Goal: Transaction & Acquisition: Purchase product/service

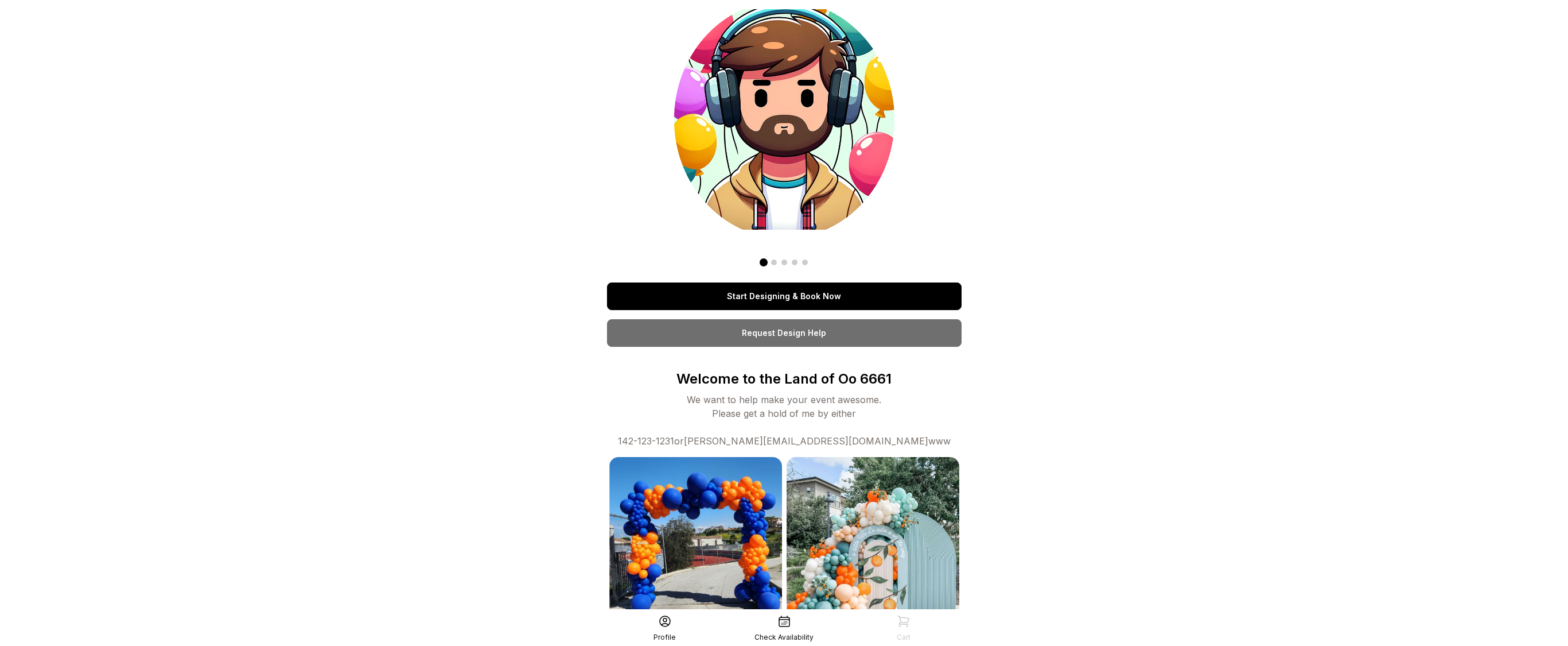
click at [744, 289] on link "Start Designing & Book Now" at bounding box center [784, 296] width 355 height 27
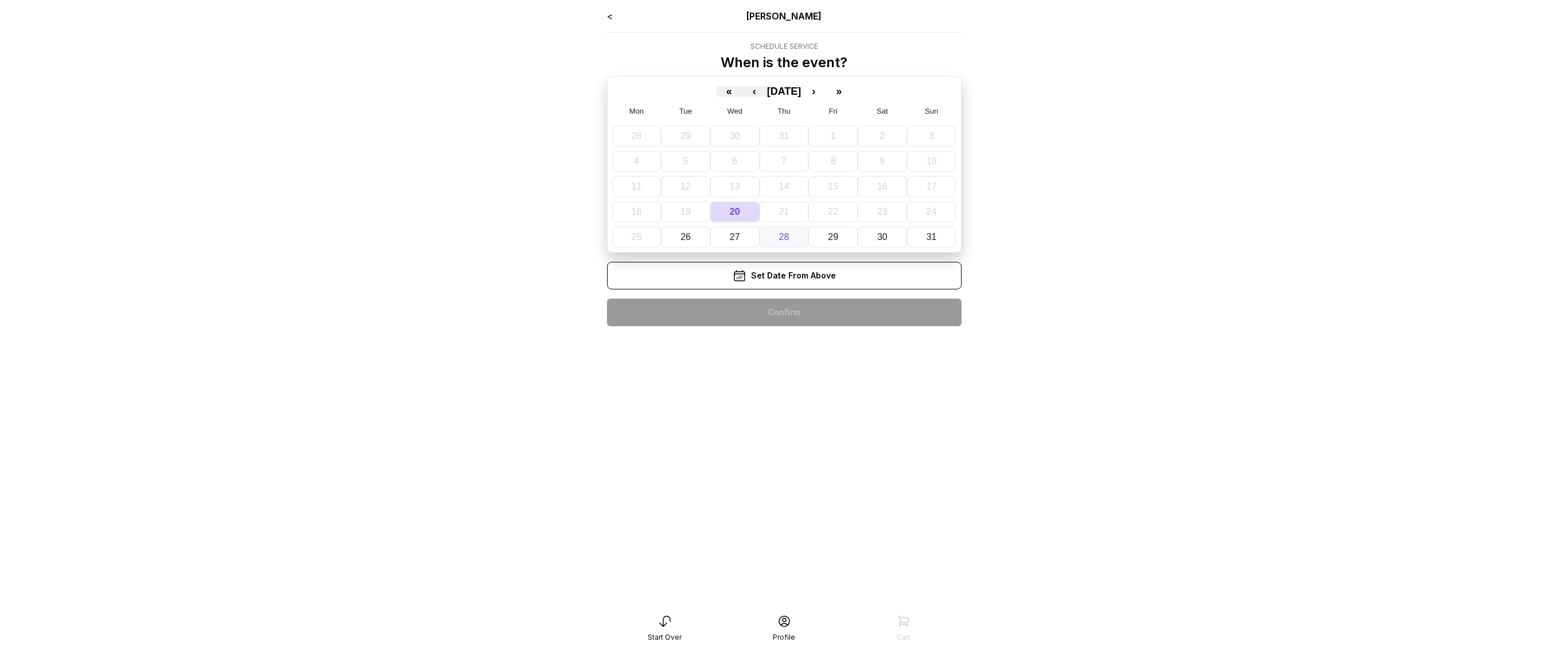
click at [763, 239] on button "28" at bounding box center [784, 236] width 50 height 20
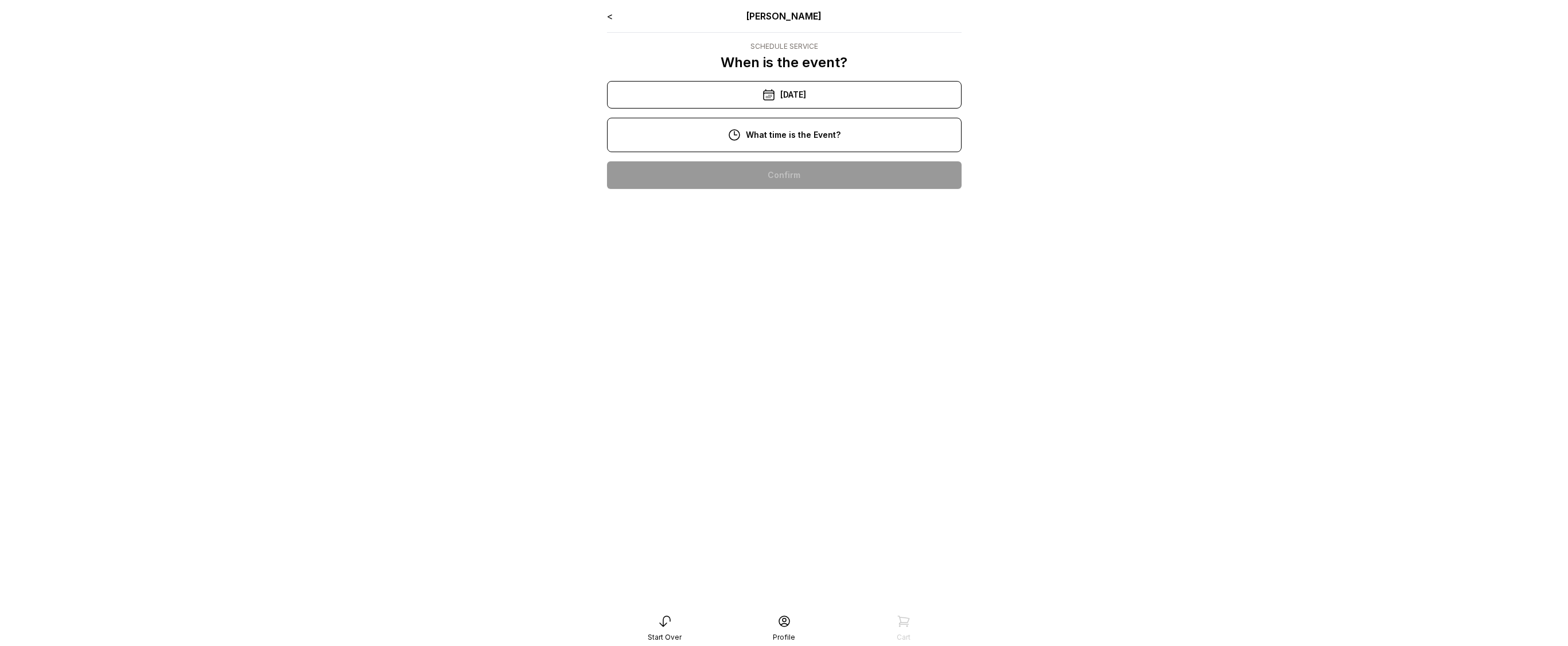
click at [754, 170] on div "10:00 am" at bounding box center [784, 175] width 336 height 27
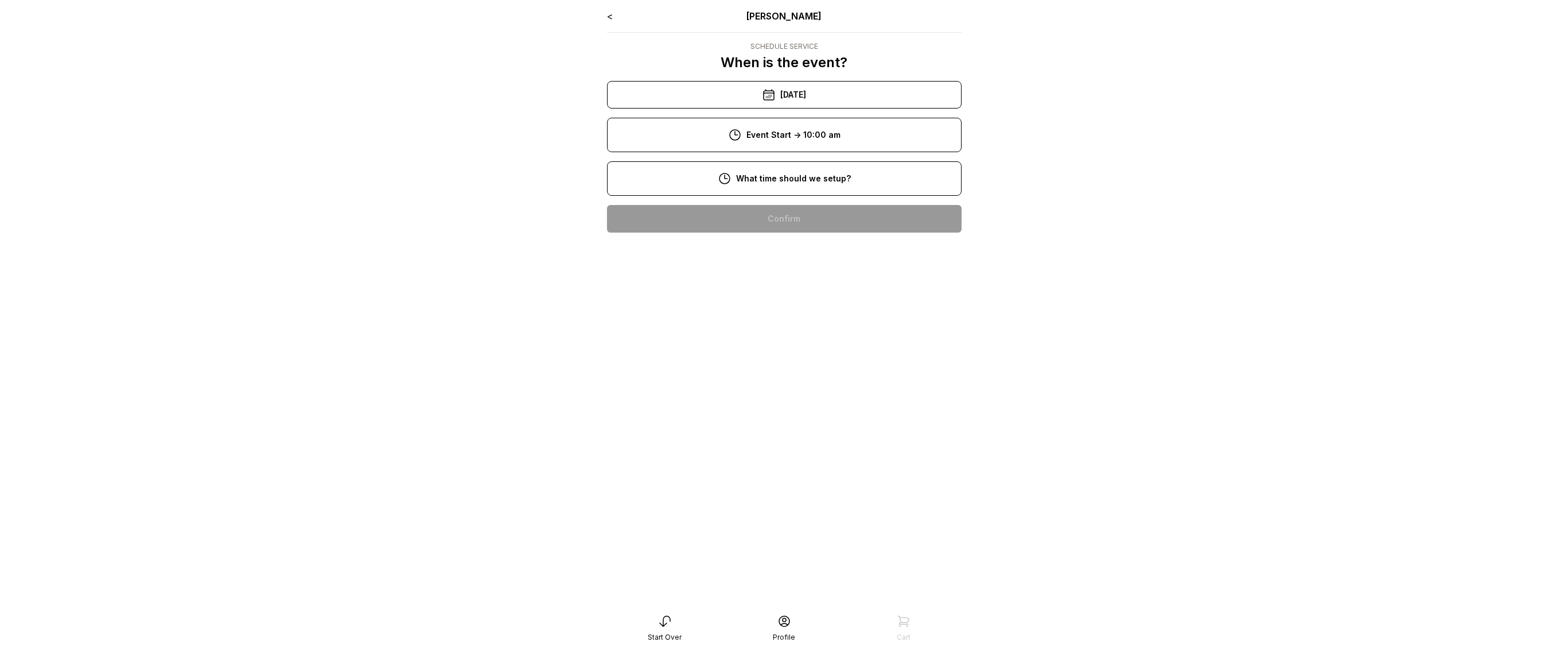
click at [762, 209] on div "8:00 am" at bounding box center [784, 219] width 336 height 27
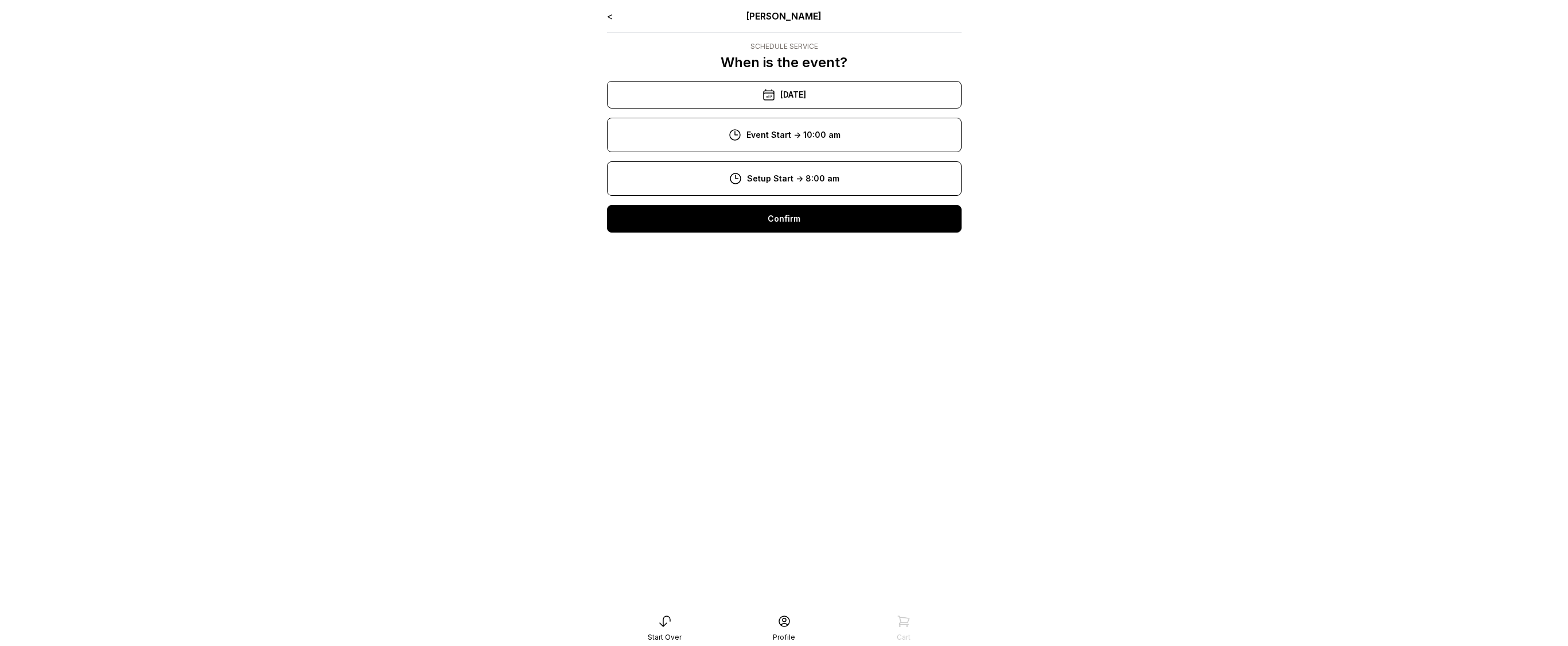
click at [766, 233] on div "< Ryan Pop Schedule Service When is the event? « ‹ August 2025 › » Mon Tue Wed …" at bounding box center [784, 125] width 355 height 232
click at [765, 230] on div "Confirm" at bounding box center [784, 219] width 355 height 27
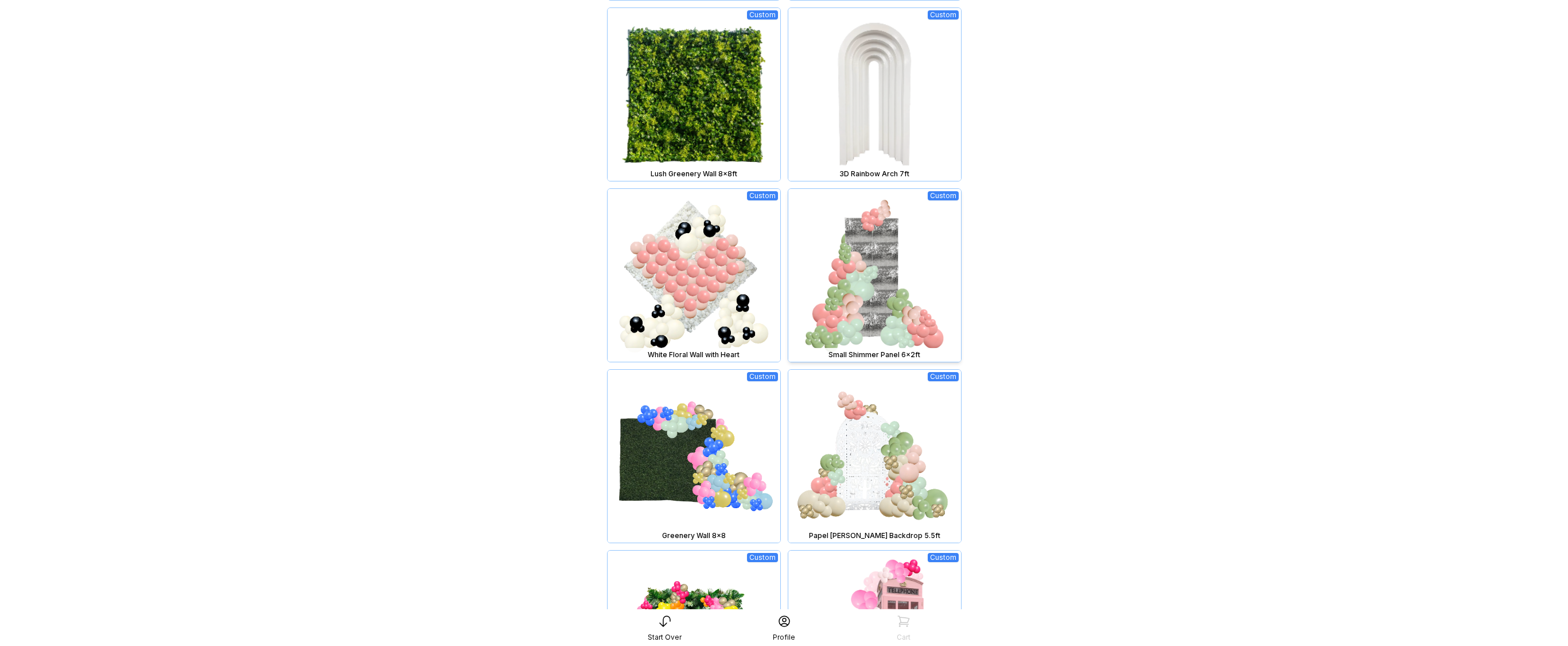
click at [867, 299] on img at bounding box center [874, 275] width 173 height 173
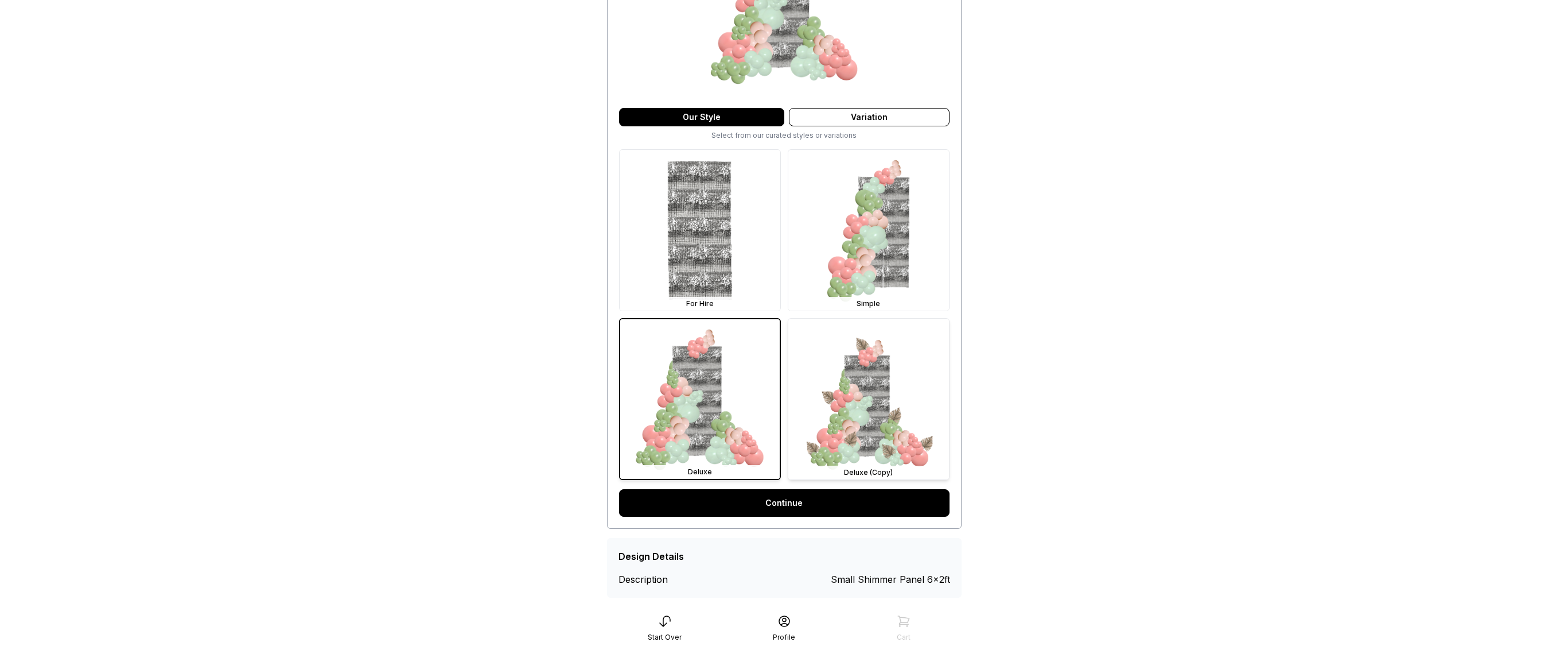
scroll to position [223, 0]
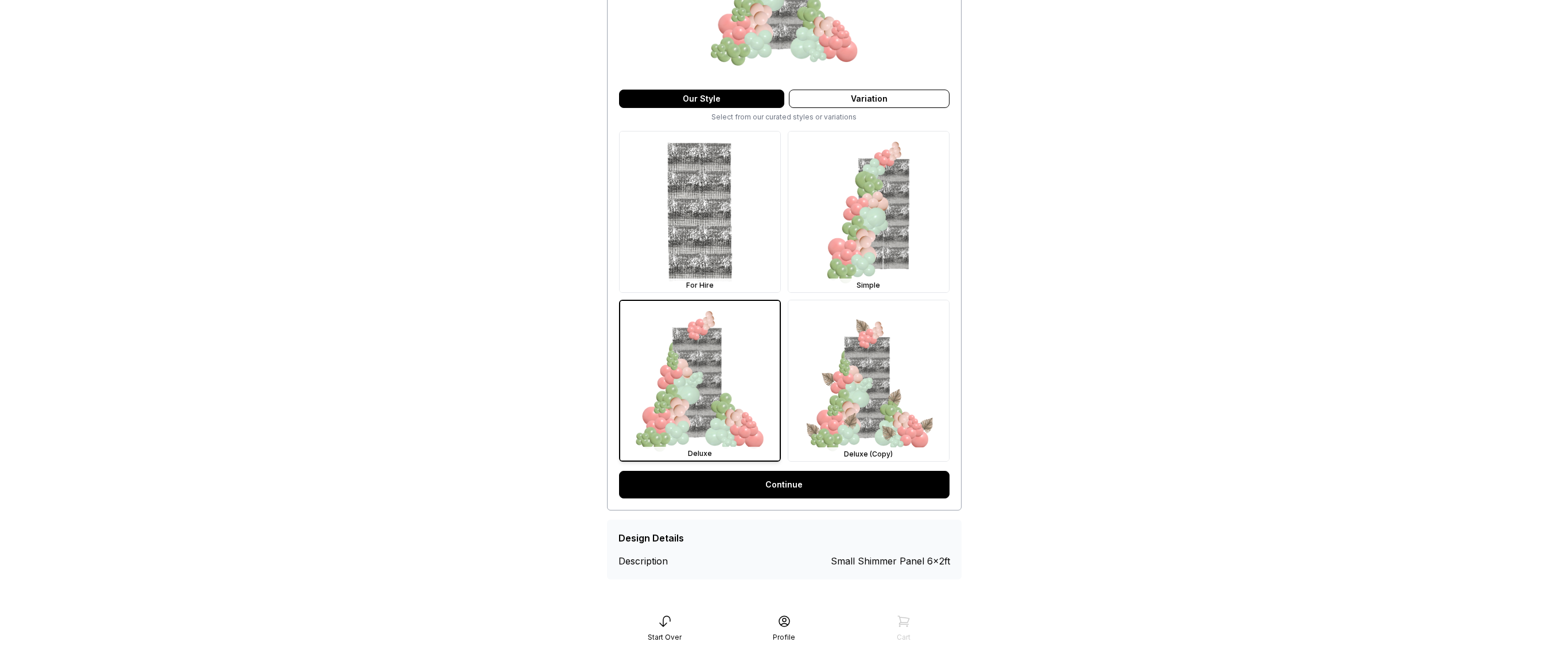
click at [820, 477] on link "Continue" at bounding box center [784, 484] width 331 height 27
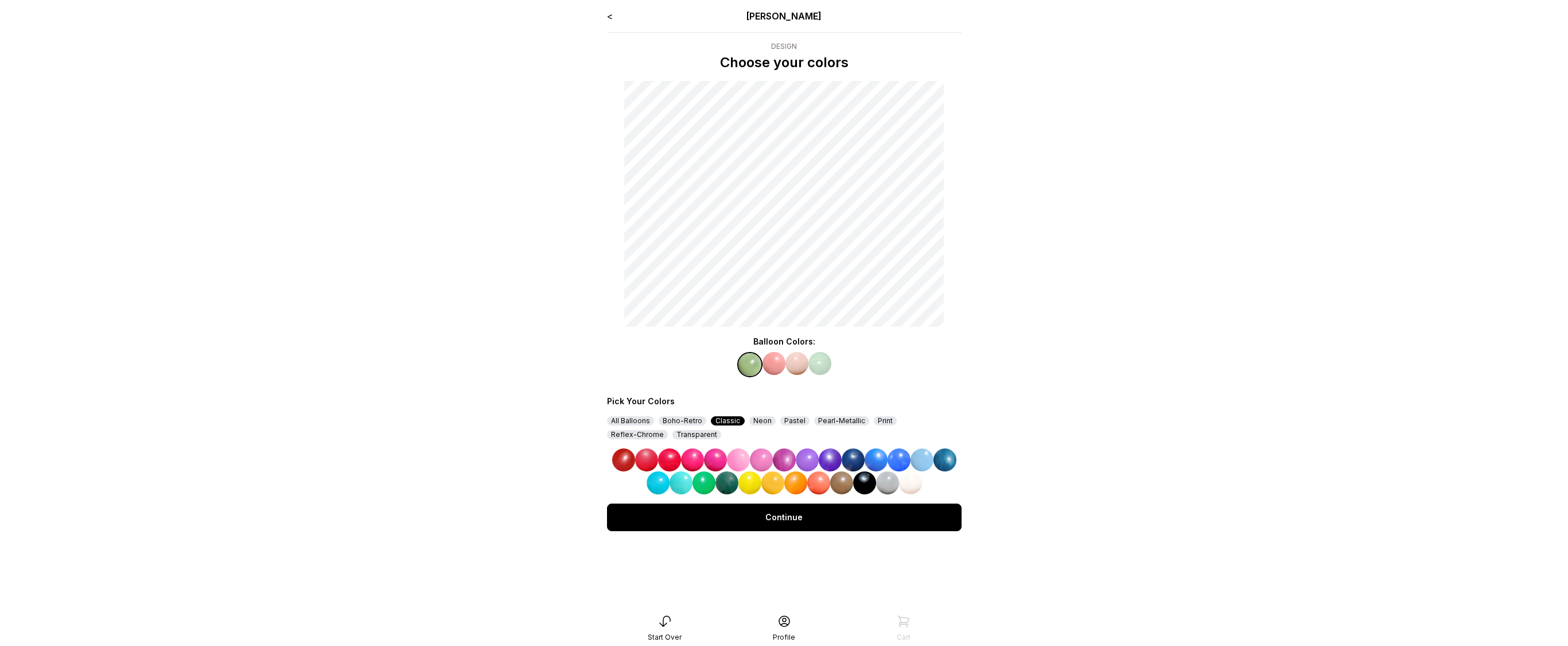
click at [871, 464] on img at bounding box center [876, 460] width 23 height 23
click at [776, 362] on img at bounding box center [774, 364] width 23 height 23
click at [903, 453] on img at bounding box center [899, 460] width 23 height 23
click at [801, 364] on img at bounding box center [797, 364] width 23 height 23
click at [942, 455] on img at bounding box center [945, 460] width 23 height 23
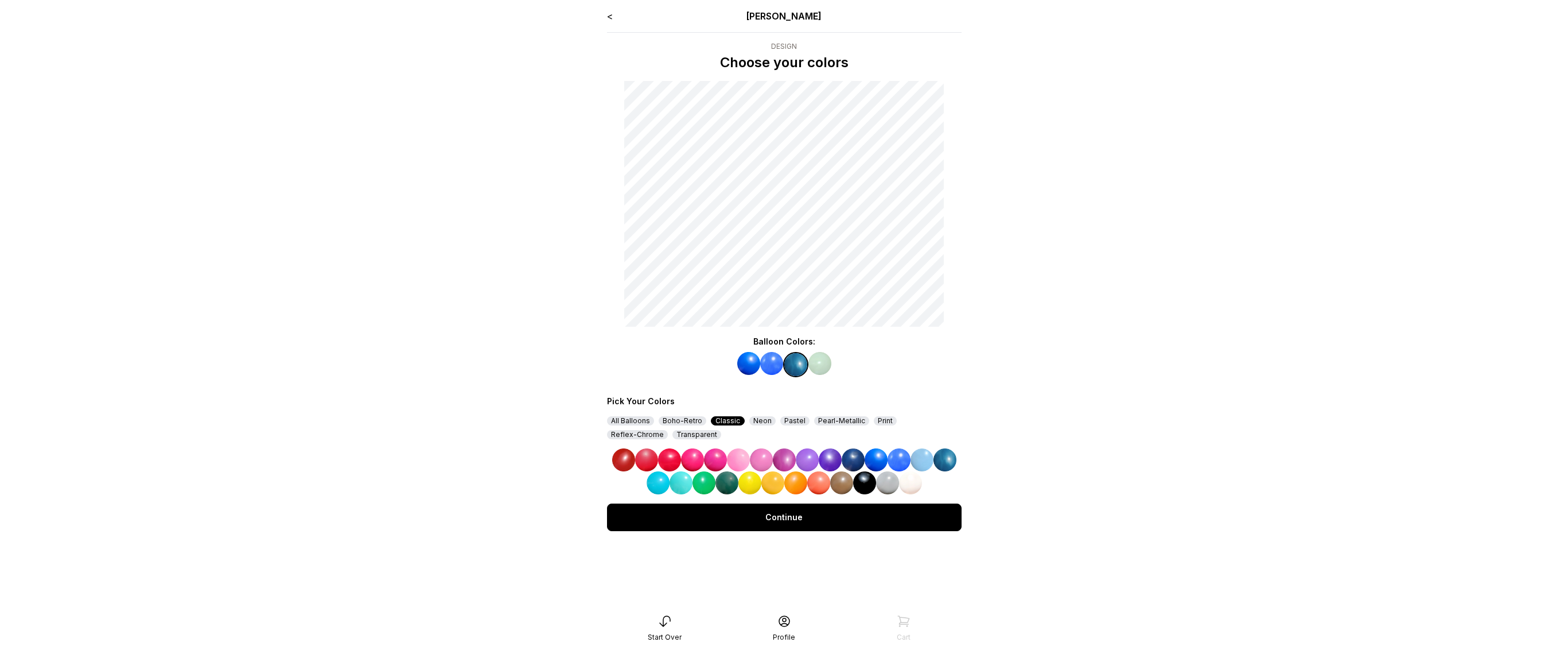
click at [820, 367] on img at bounding box center [820, 364] width 23 height 23
click at [896, 457] on img at bounding box center [899, 460] width 23 height 23
click at [807, 517] on div "Continue" at bounding box center [784, 517] width 355 height 27
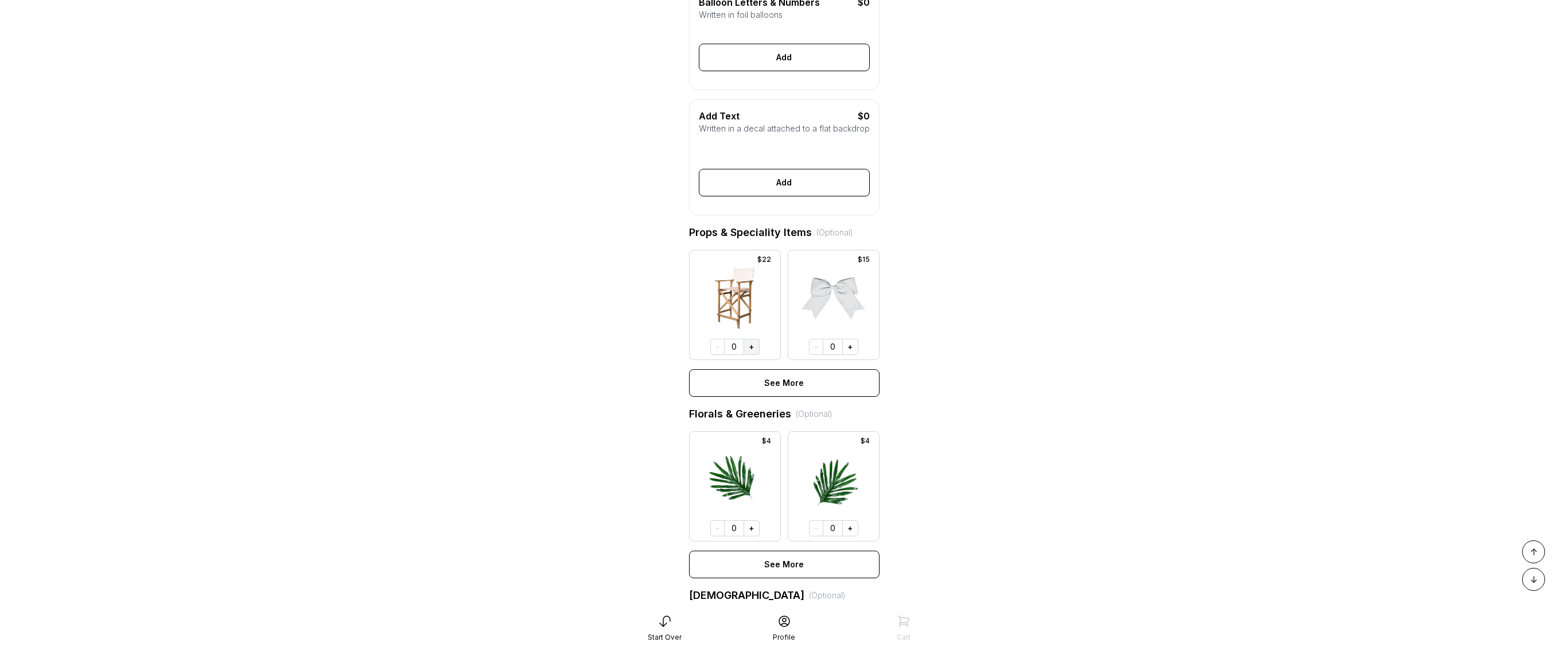
drag, startPoint x: 750, startPoint y: 358, endPoint x: 764, endPoint y: 352, distance: 15.2
click at [750, 355] on button "+" at bounding box center [751, 346] width 16 height 16
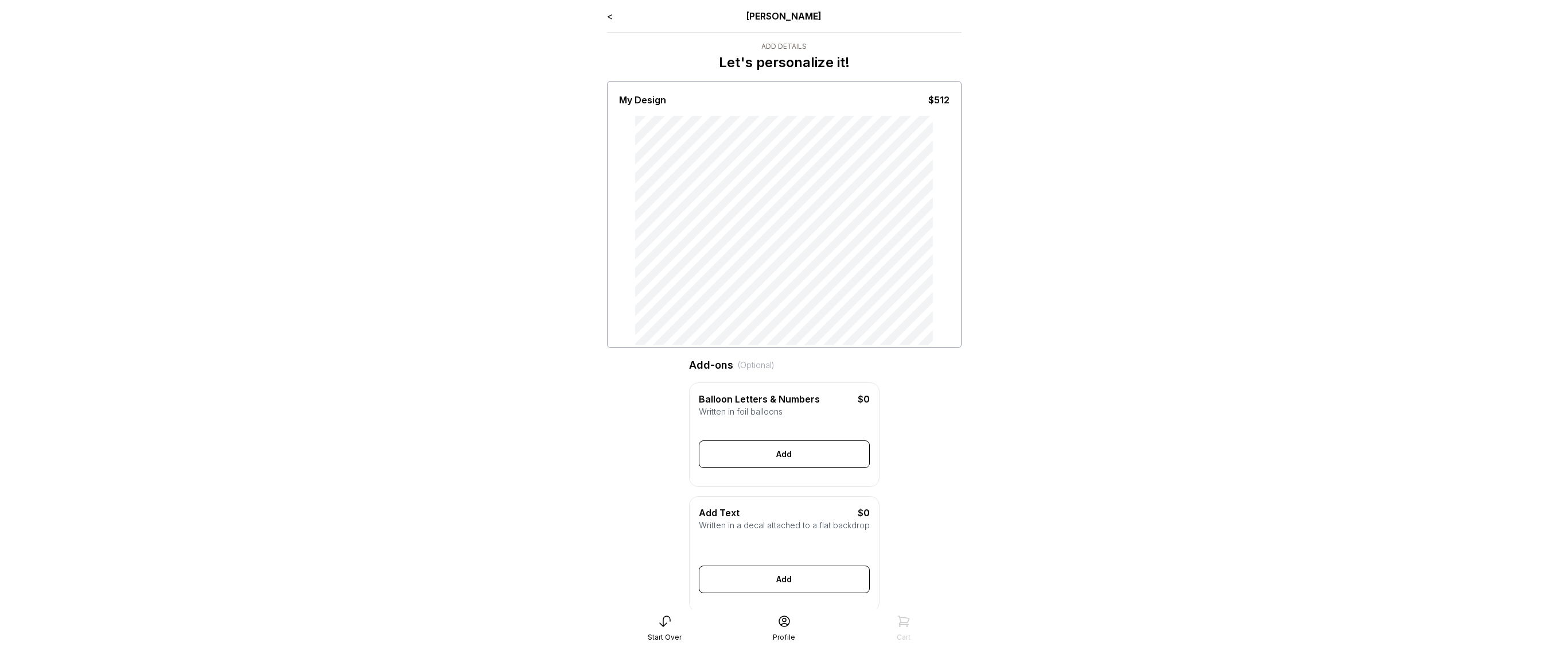
click at [608, 16] on link "<" at bounding box center [609, 17] width 6 height 12
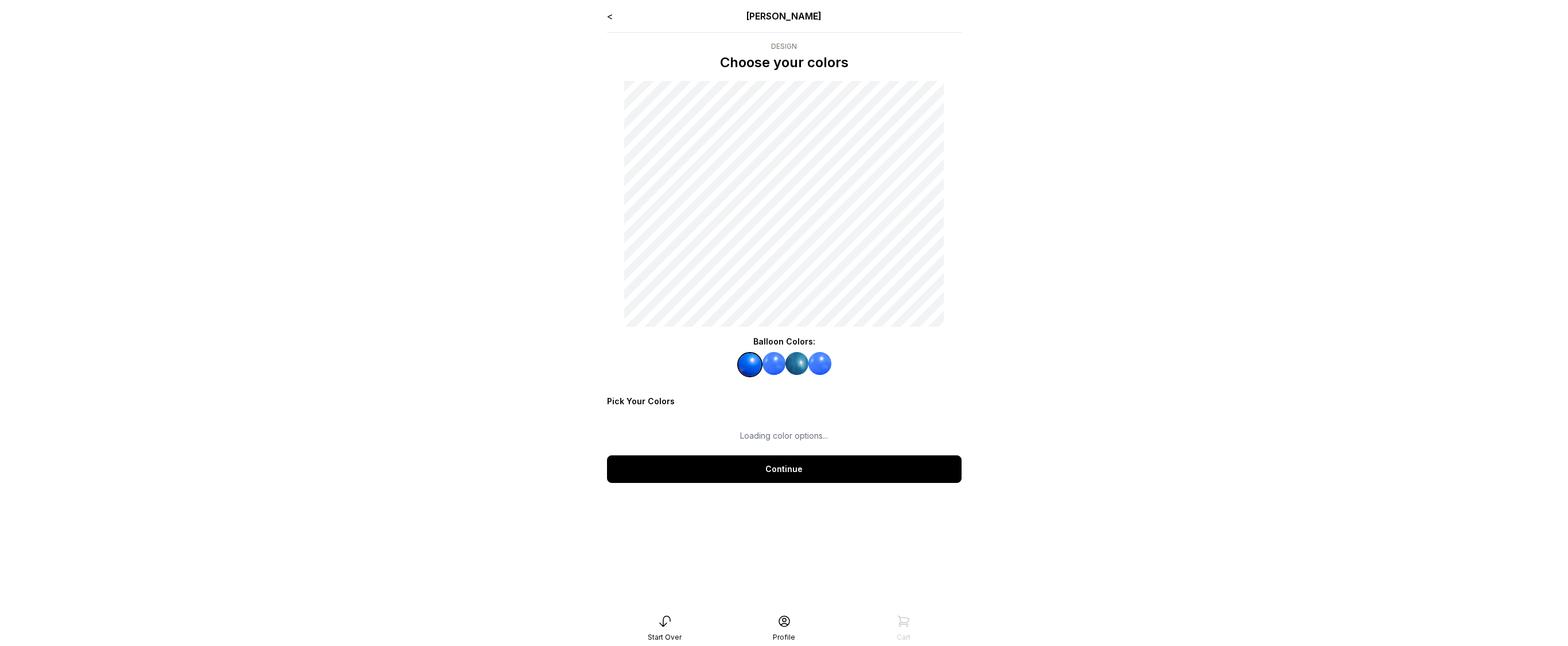
click at [609, 11] on link "<" at bounding box center [609, 17] width 6 height 12
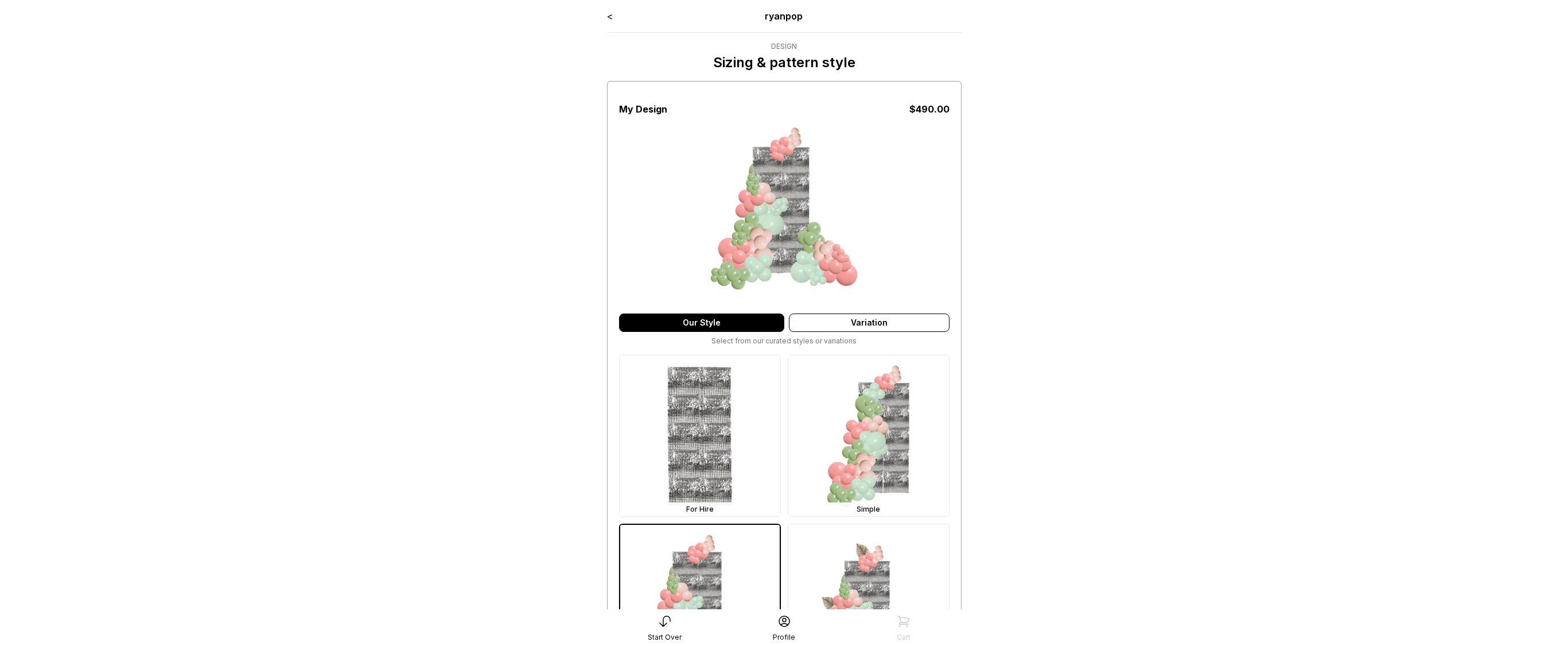
click at [611, 16] on link "<" at bounding box center [609, 17] width 6 height 12
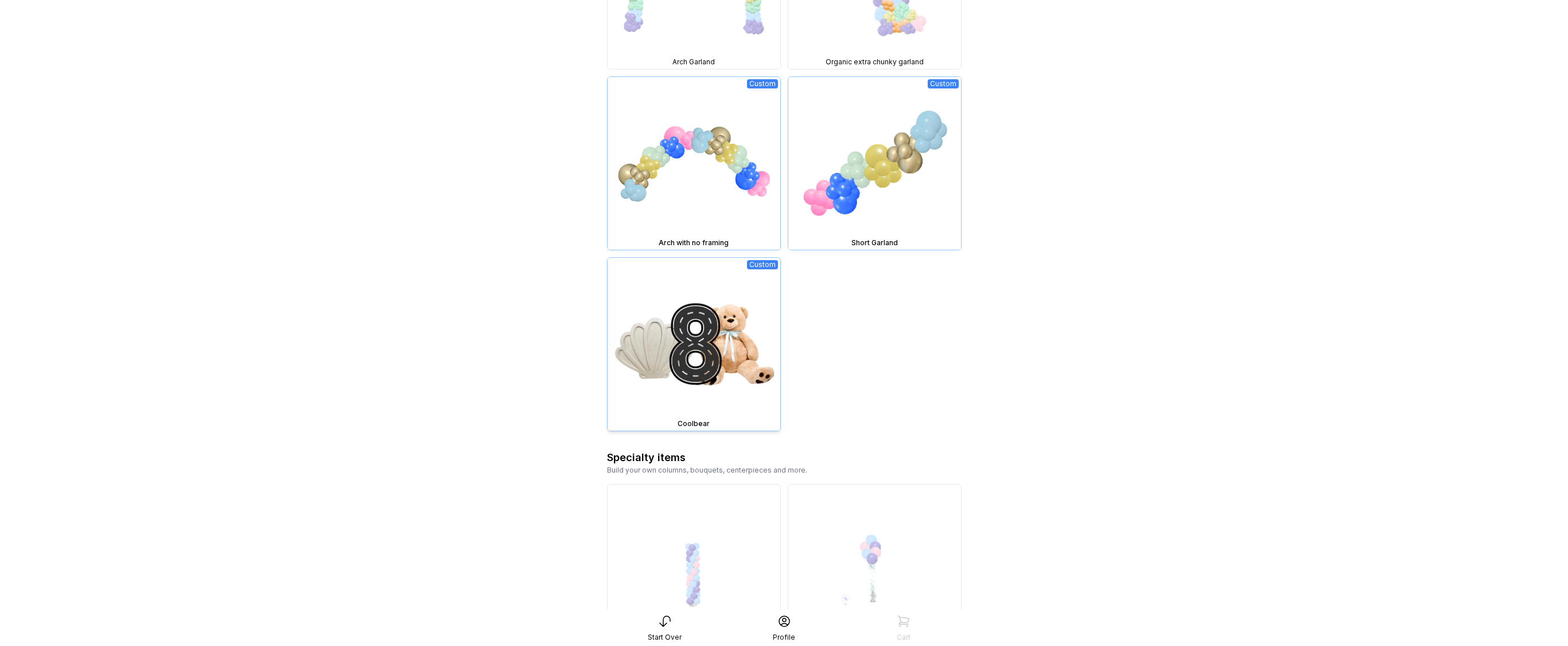
click at [716, 305] on img at bounding box center [693, 343] width 173 height 173
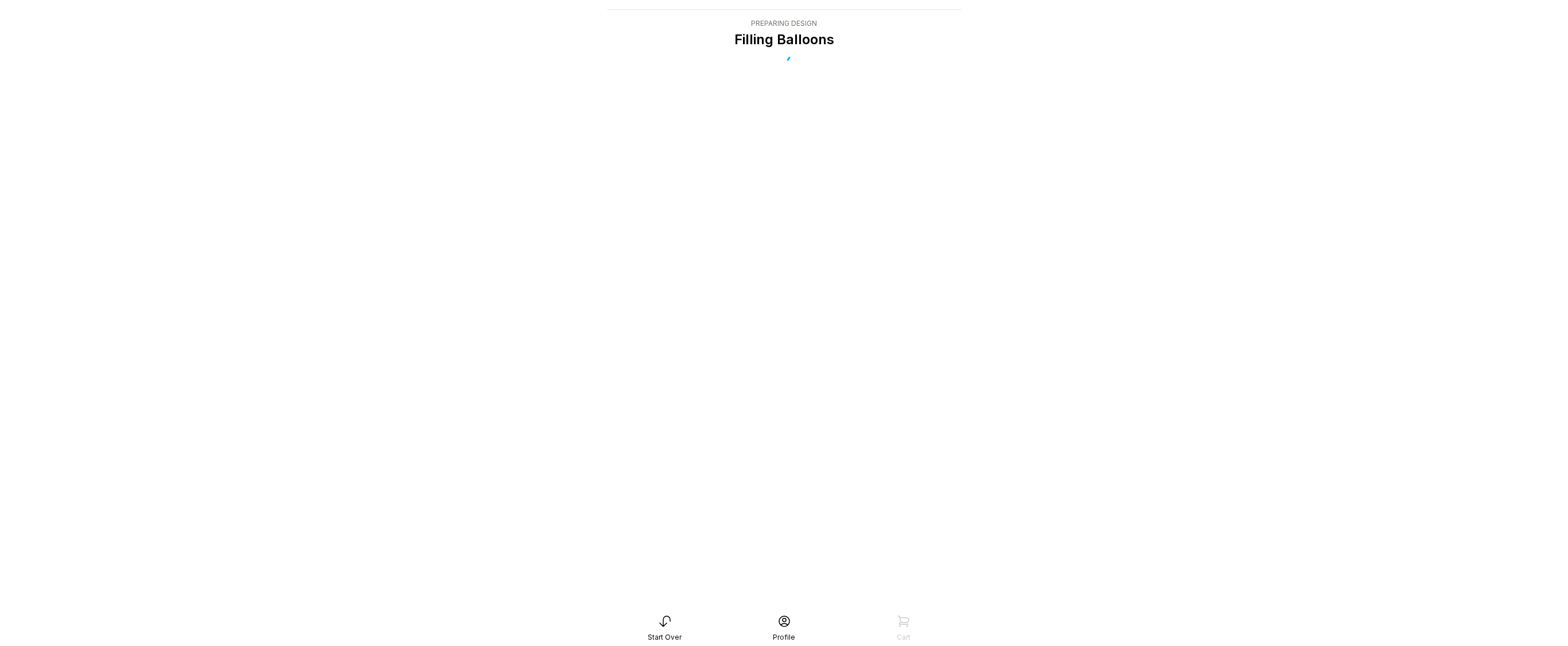
scroll to position [23, 0]
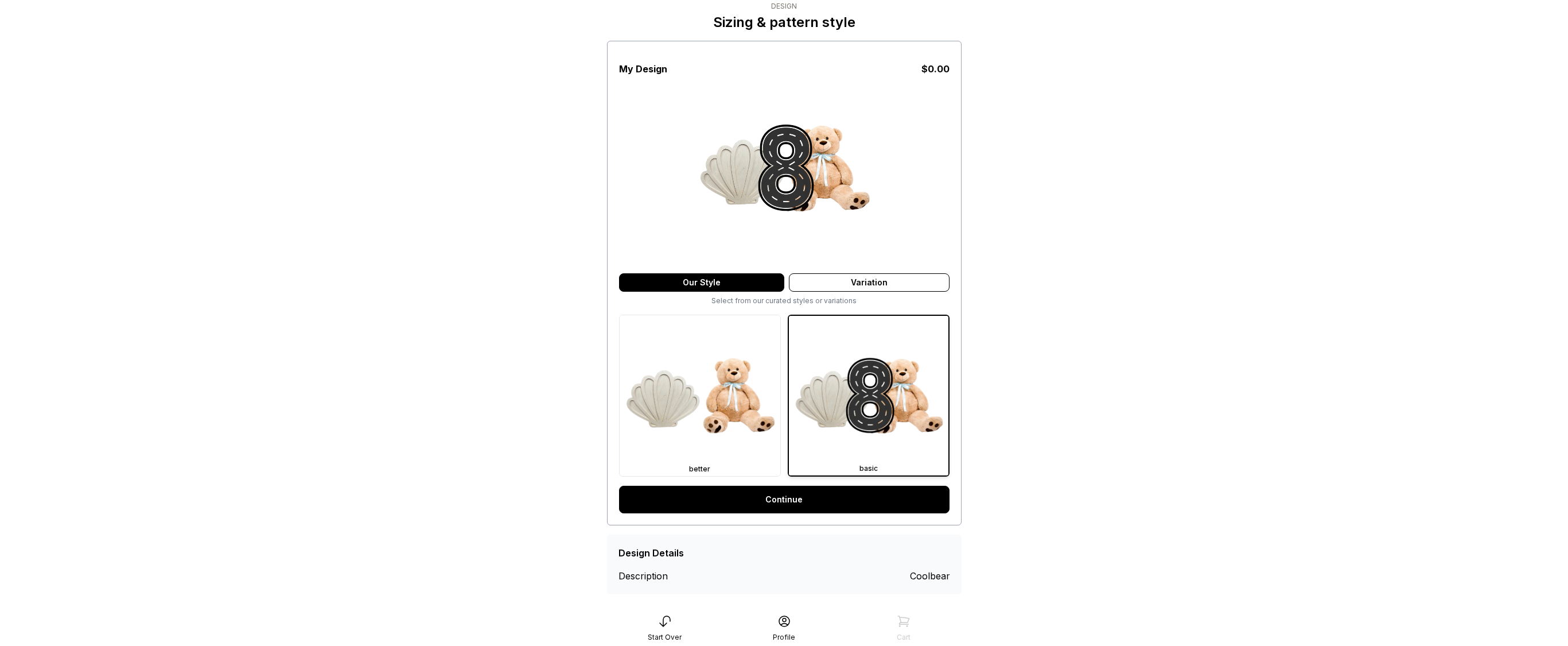
scroll to position [55, 0]
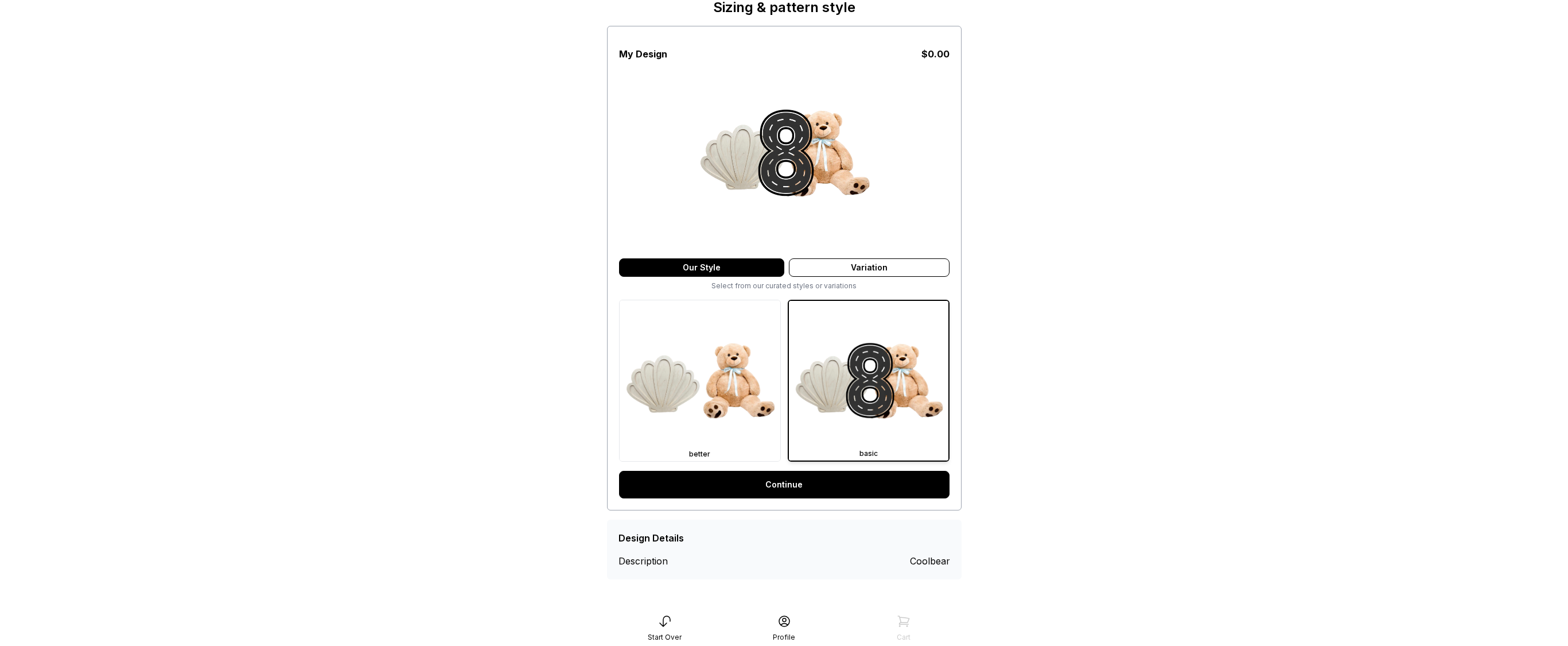
click at [775, 487] on link "Continue" at bounding box center [784, 484] width 331 height 27
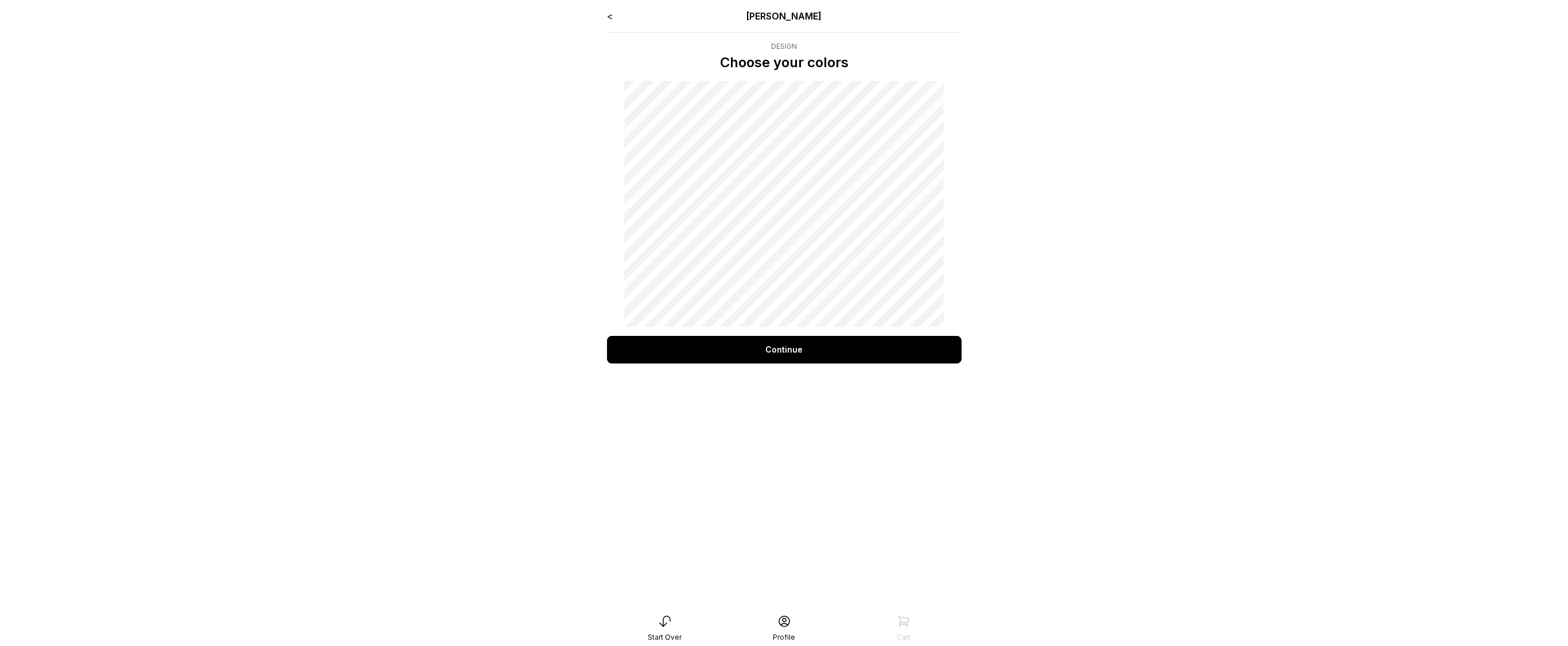
click at [792, 352] on div "Continue" at bounding box center [784, 349] width 355 height 27
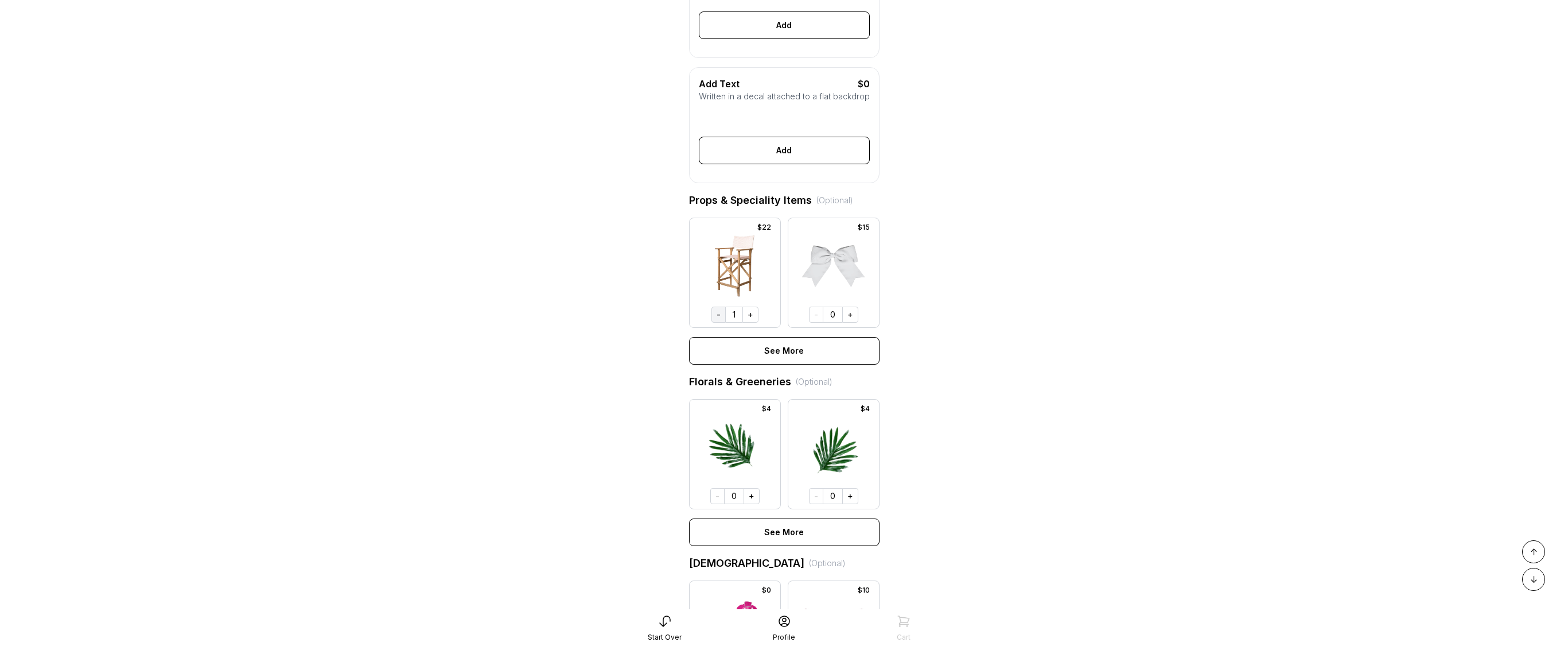
click at [718, 323] on button "-" at bounding box center [718, 314] width 15 height 16
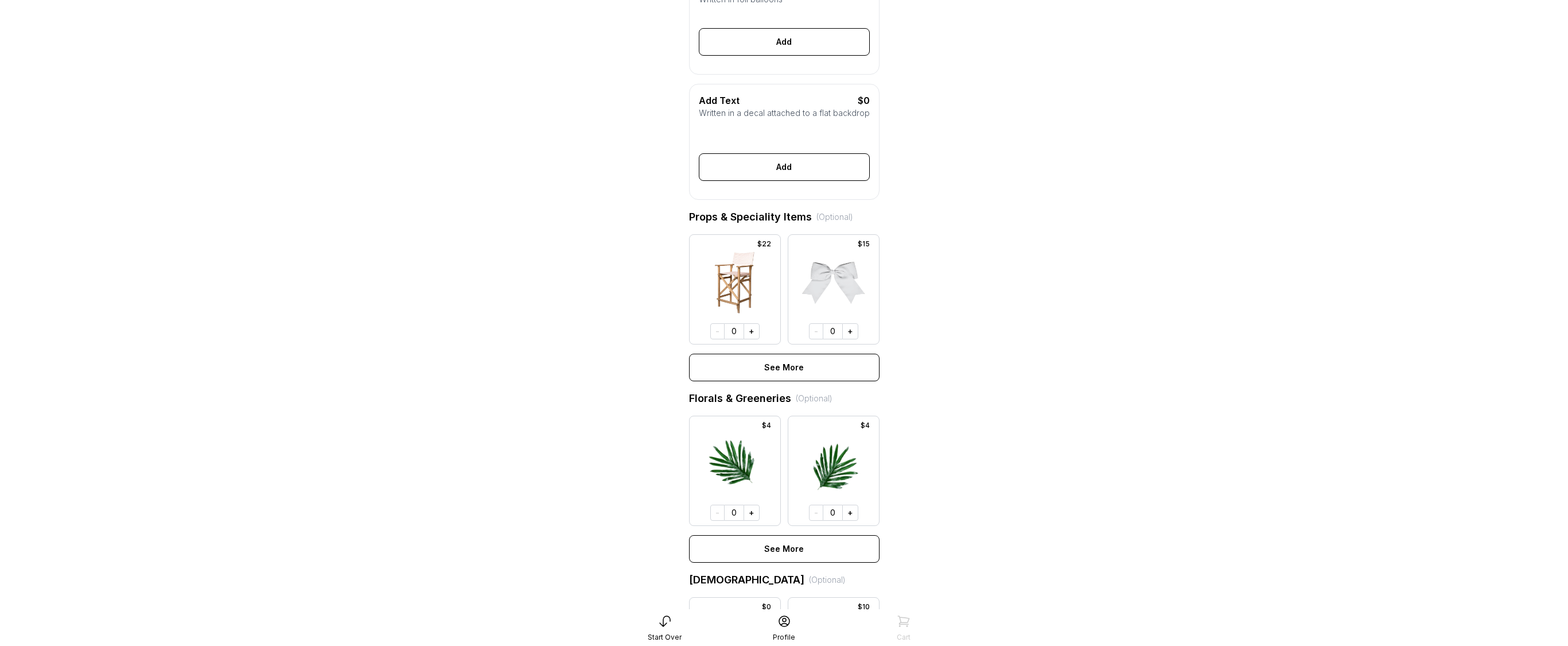
scroll to position [427, 0]
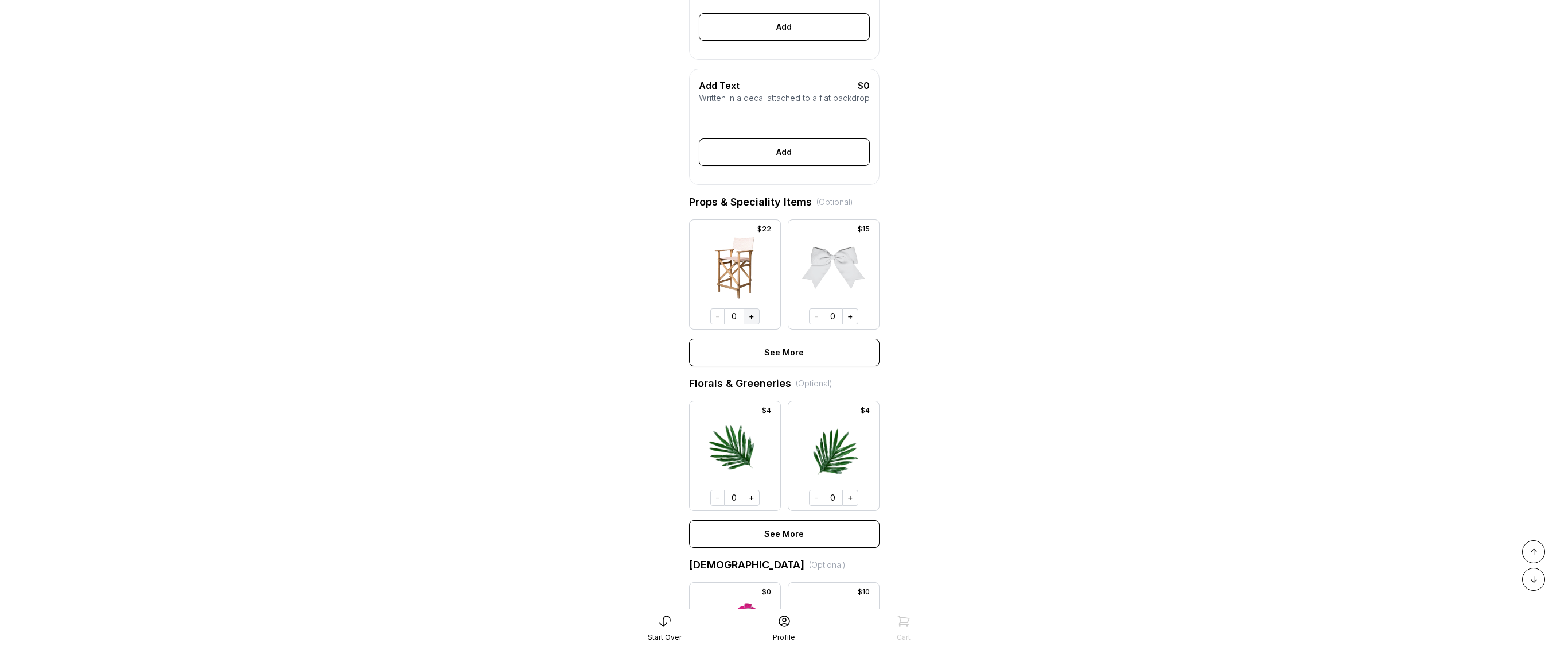
click at [750, 324] on button "+" at bounding box center [751, 316] width 16 height 16
click at [849, 324] on button "+" at bounding box center [849, 316] width 16 height 16
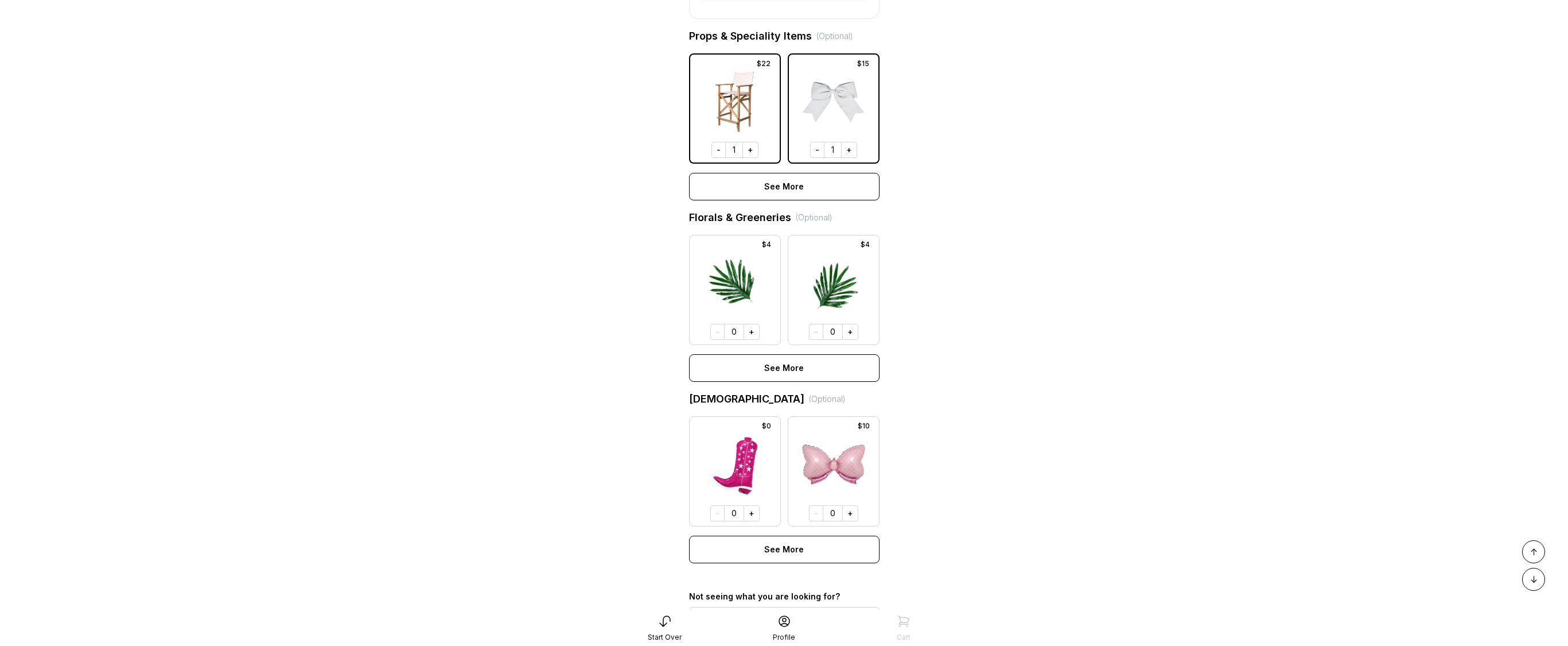
scroll to position [739, 0]
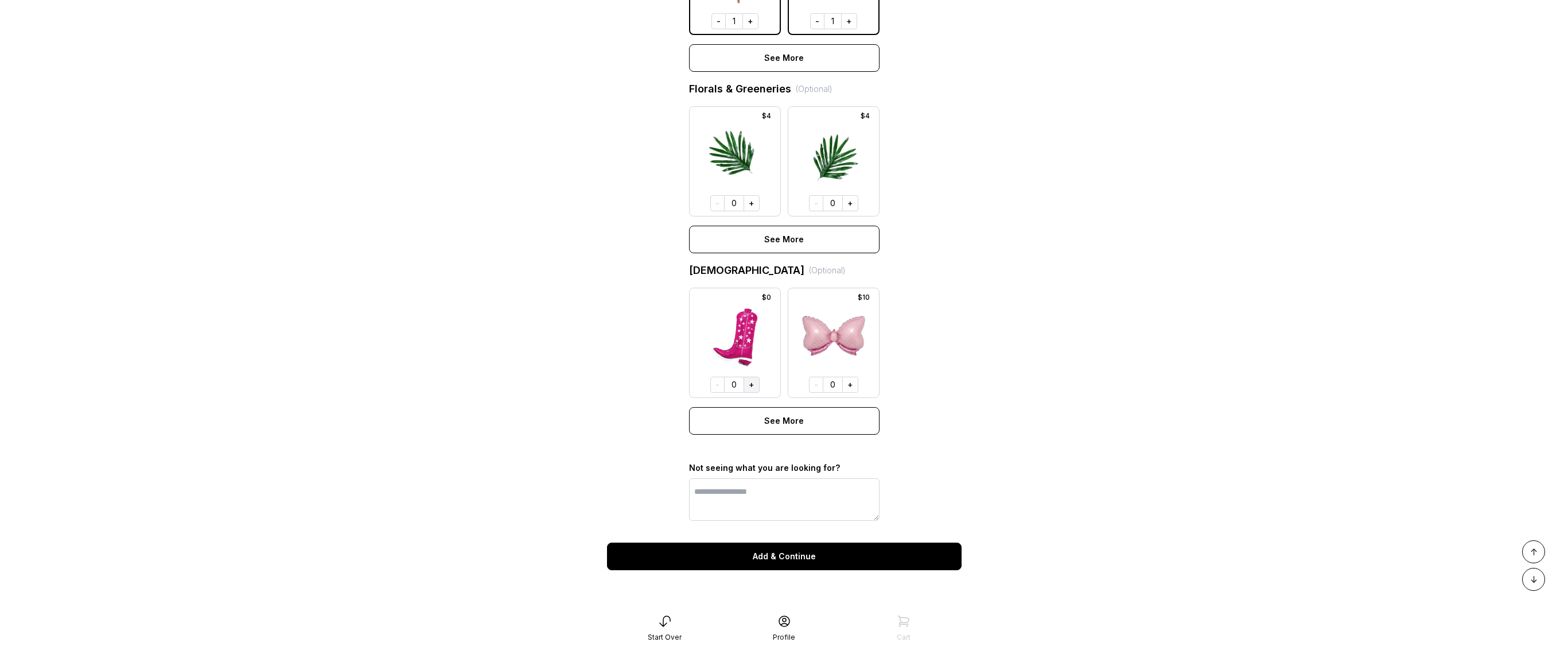
click at [756, 385] on button "+" at bounding box center [751, 384] width 16 height 16
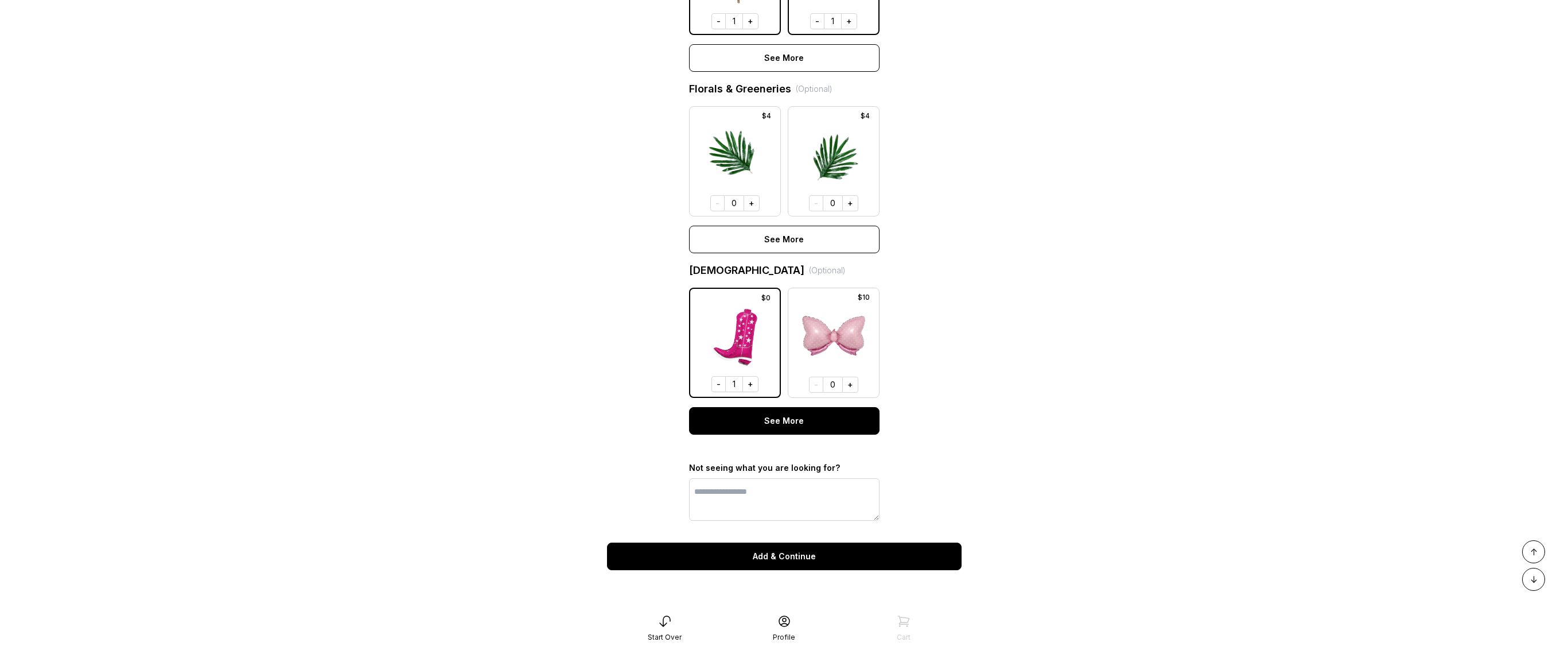
click at [789, 424] on div "See More" at bounding box center [783, 421] width 190 height 27
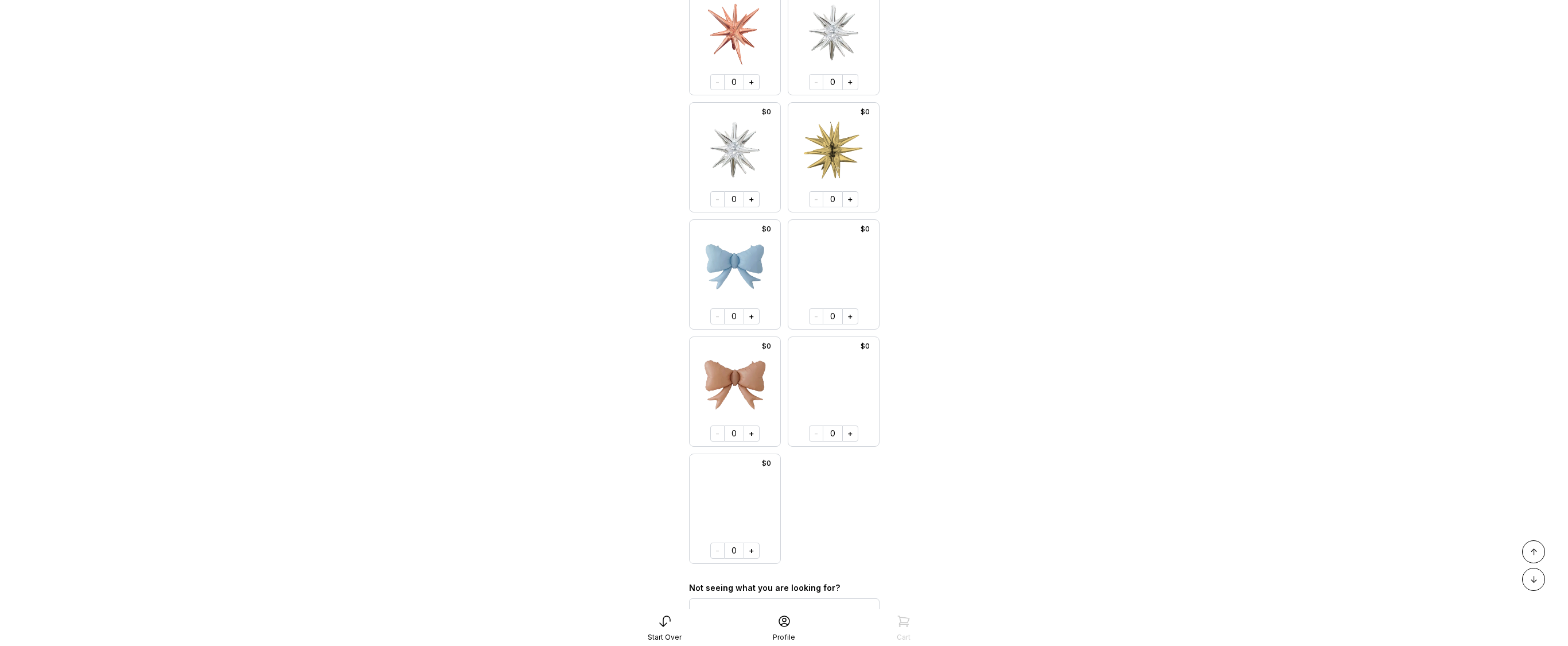
scroll to position [4440, 0]
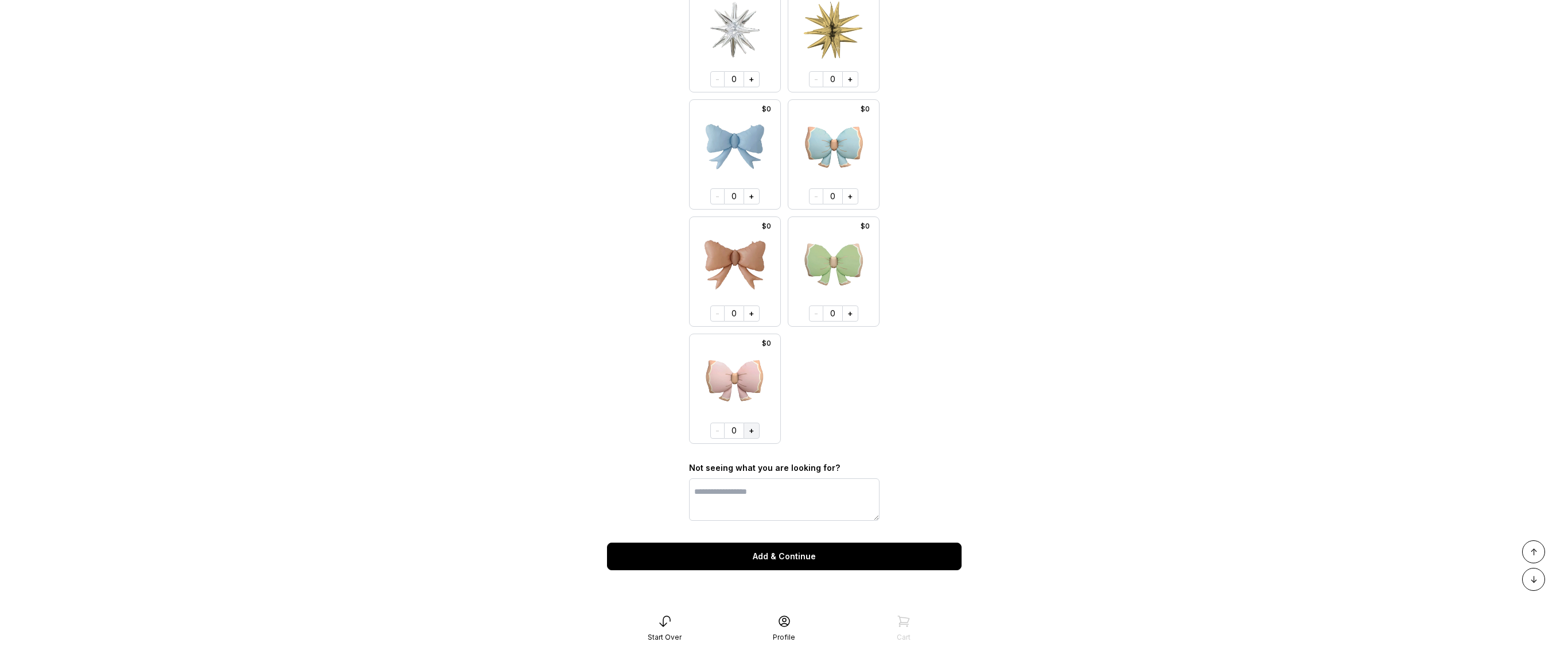
click at [749, 427] on button "+" at bounding box center [751, 430] width 16 height 16
click at [773, 554] on div "Add & Continue" at bounding box center [784, 556] width 355 height 27
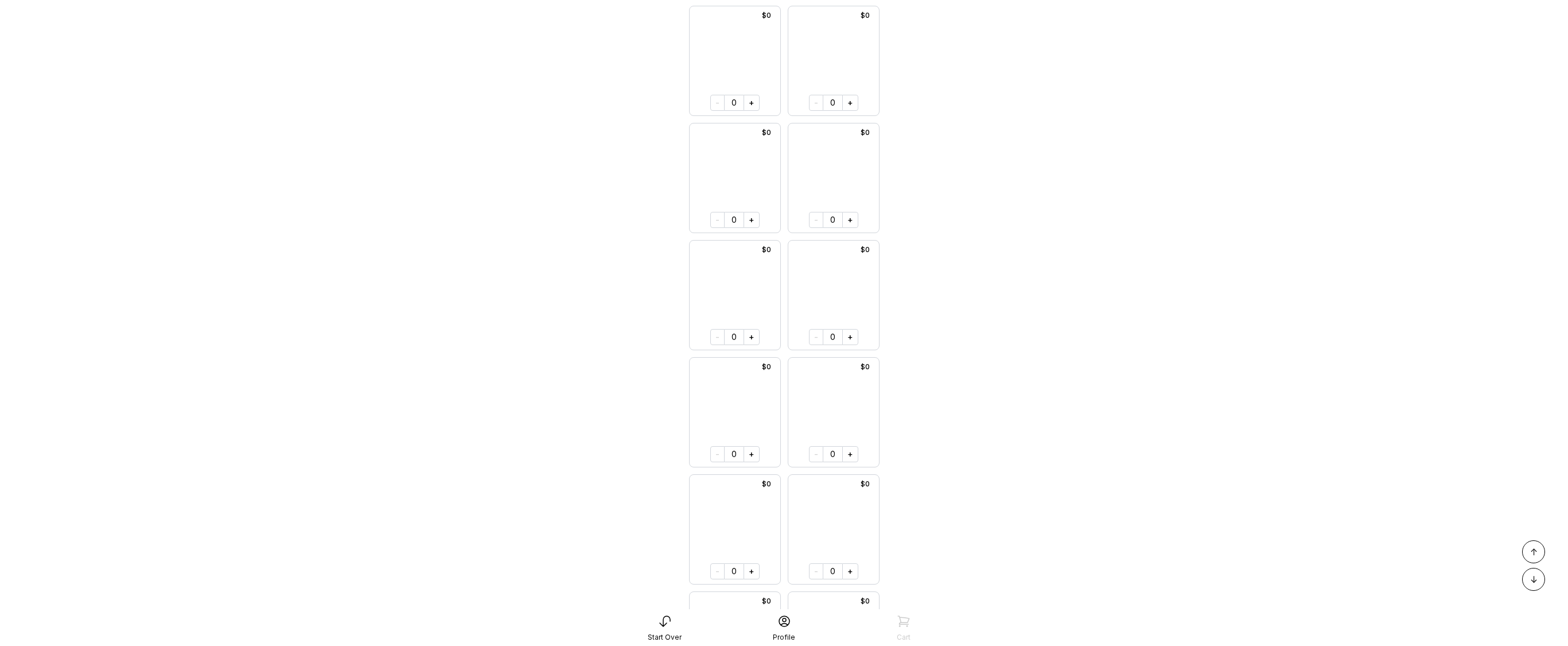
scroll to position [1101, 0]
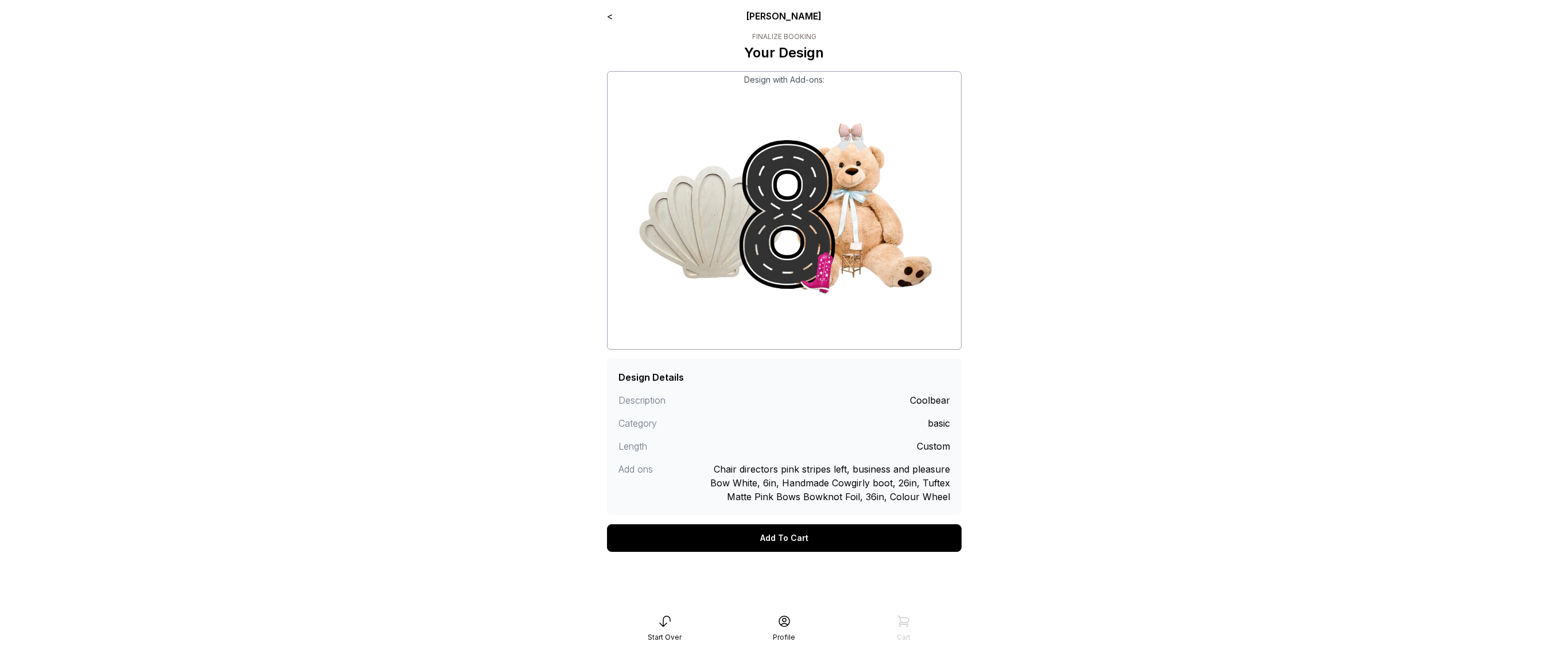
click at [798, 536] on div "Add To Cart" at bounding box center [784, 538] width 355 height 27
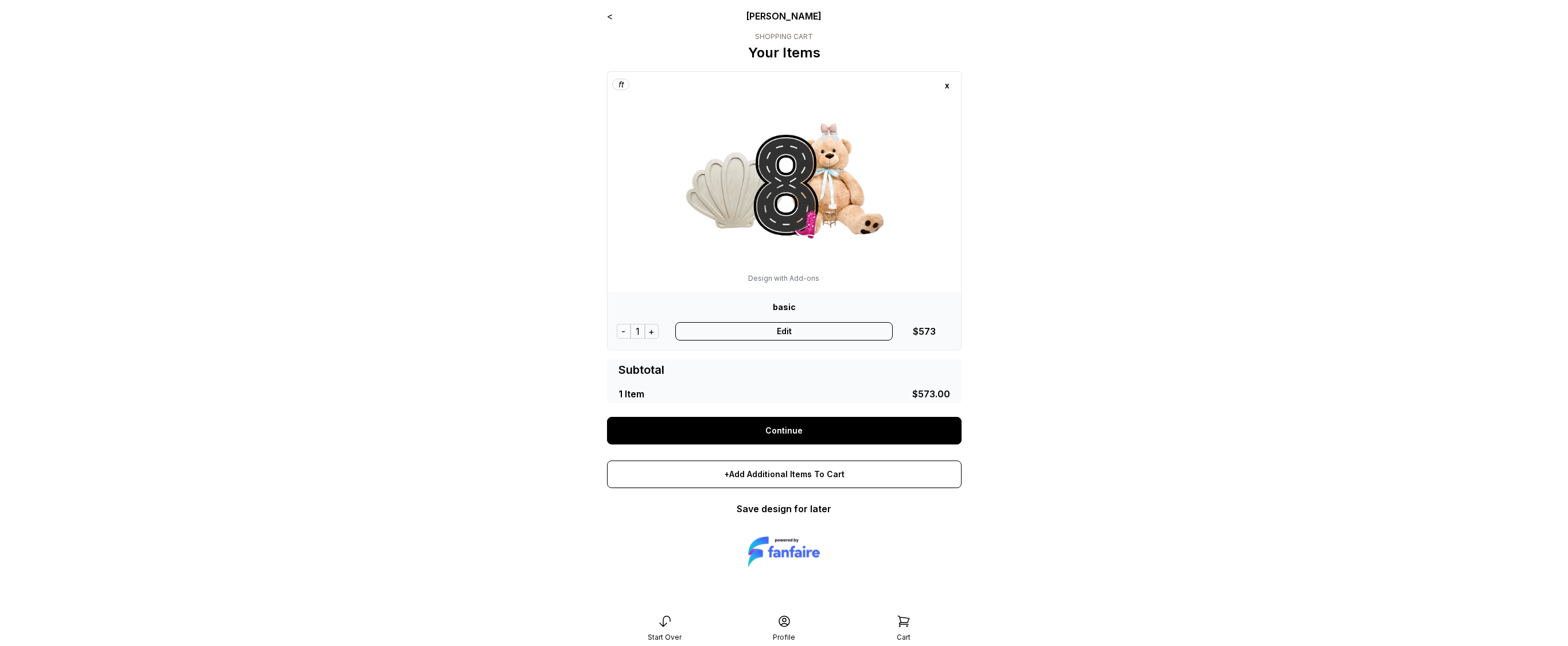
click at [769, 431] on link "Continue" at bounding box center [784, 430] width 355 height 27
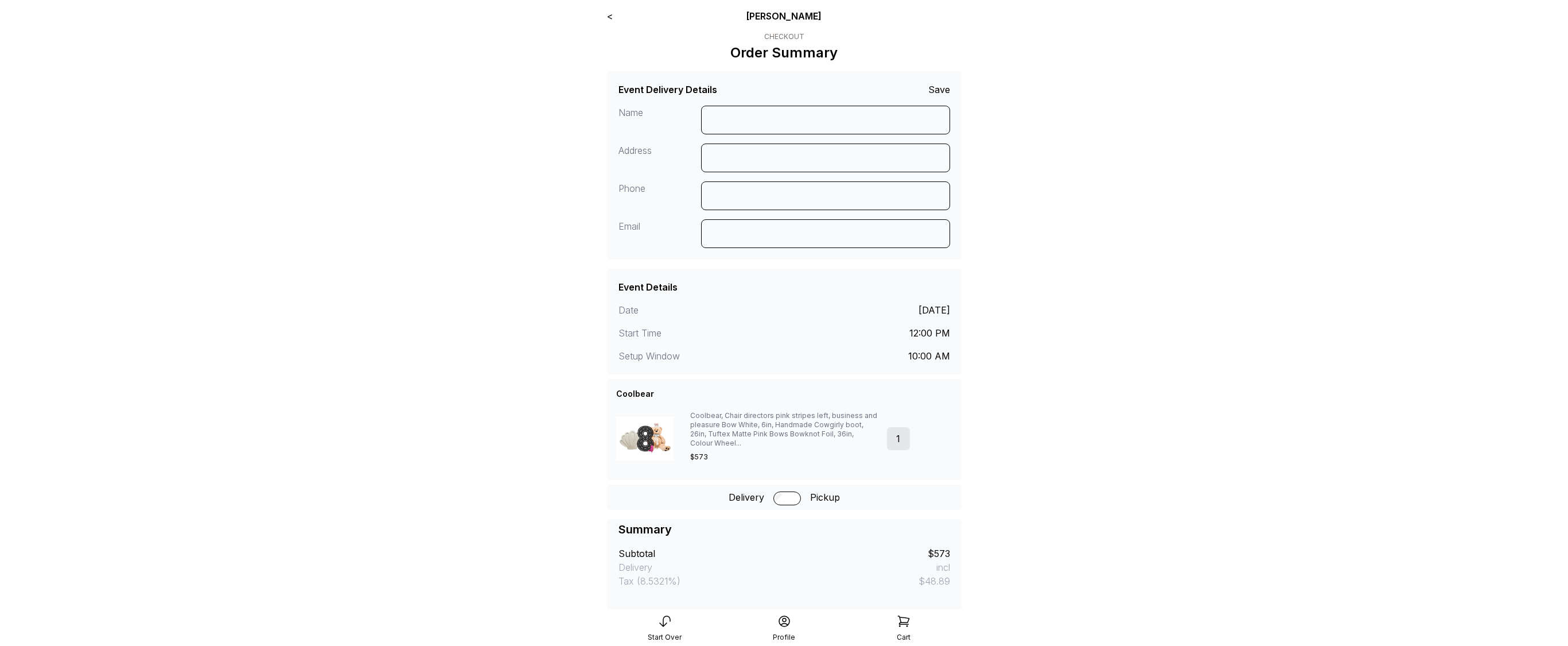
click at [611, 21] on link "<" at bounding box center [609, 17] width 6 height 12
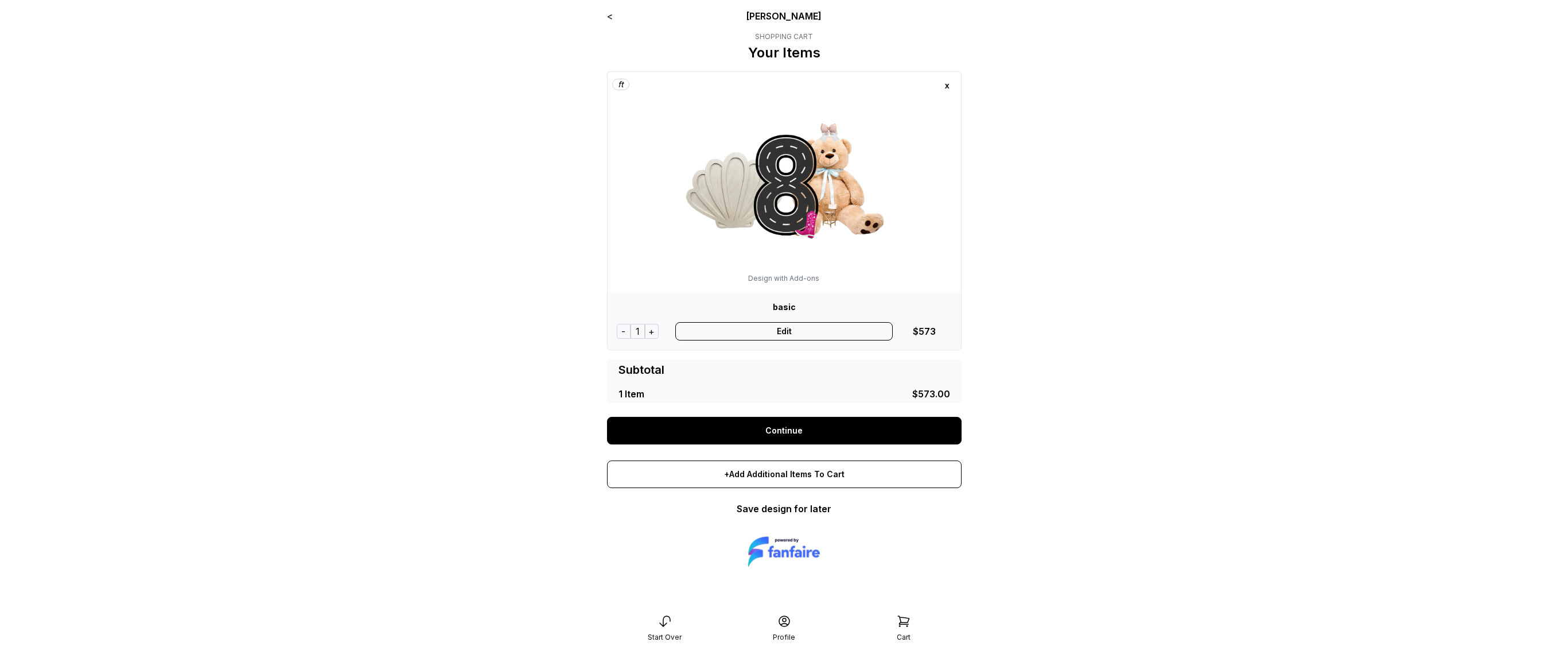
click at [609, 18] on link "<" at bounding box center [609, 17] width 6 height 12
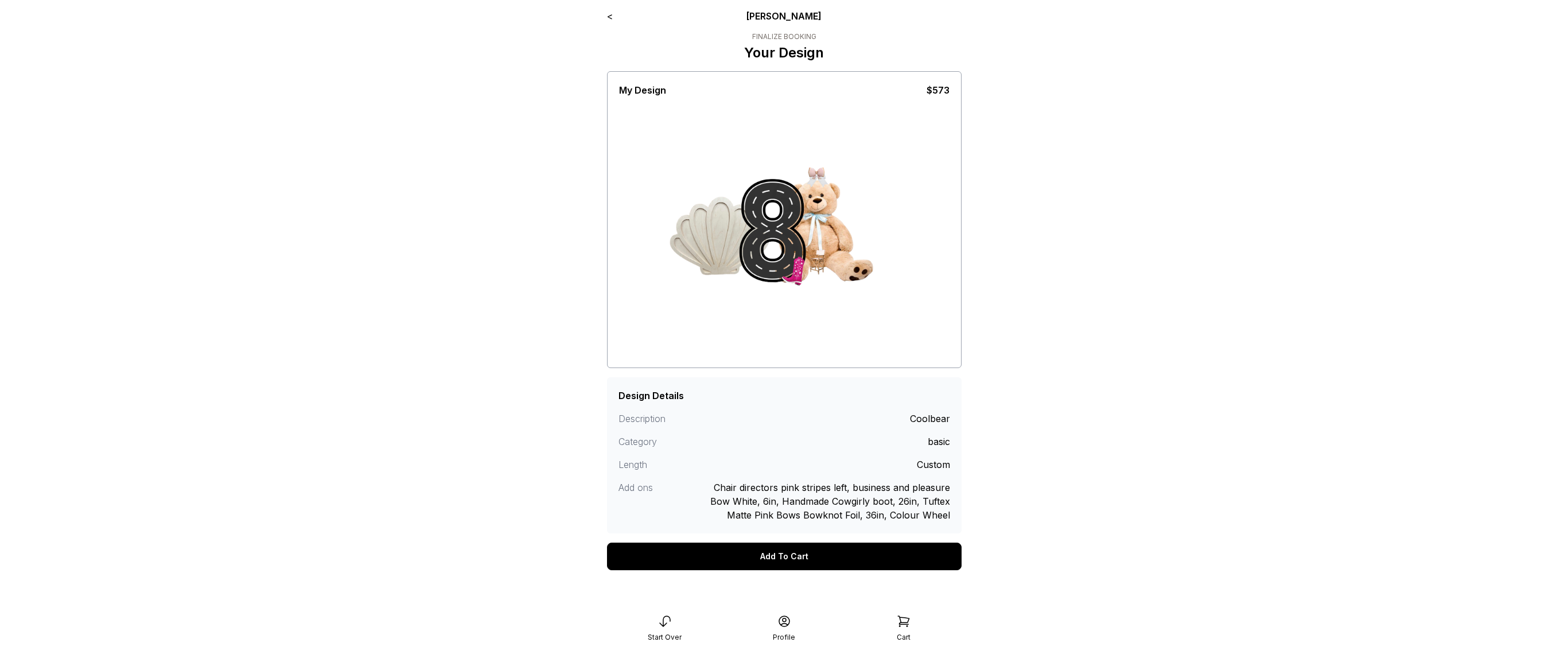
click at [609, 18] on link "<" at bounding box center [609, 17] width 6 height 12
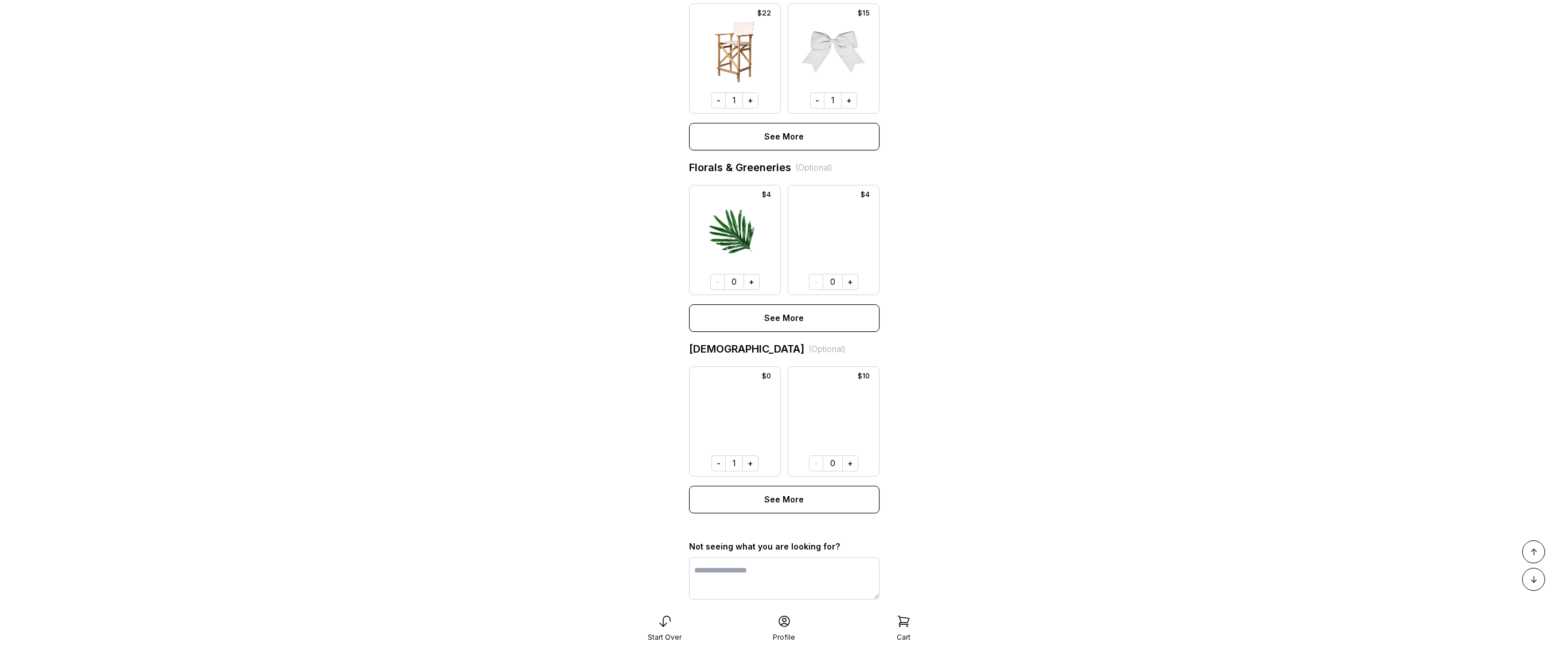
scroll to position [347, 0]
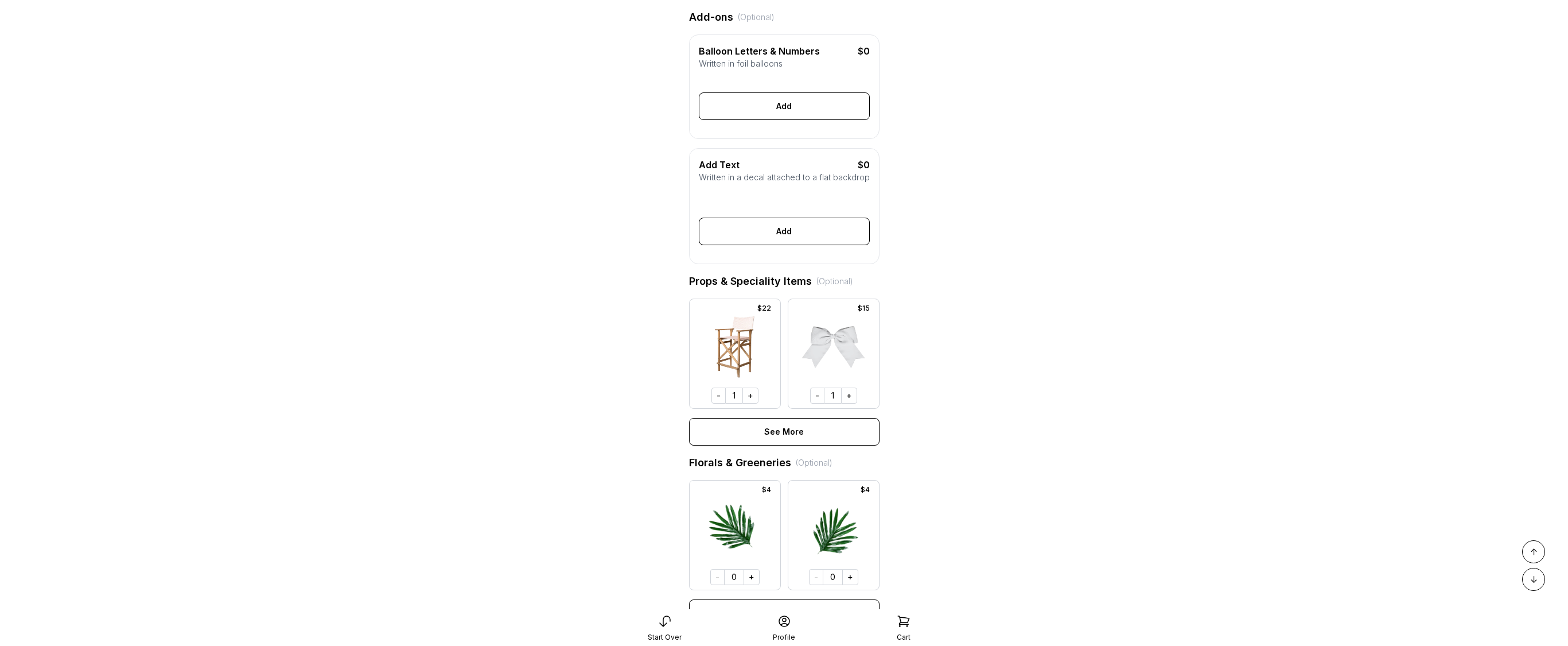
click at [126, 284] on main "< Ryan Pop Add Details Let's personalize it! My Design $573 Add-ons (Optional) …" at bounding box center [784, 325] width 1568 height 1345
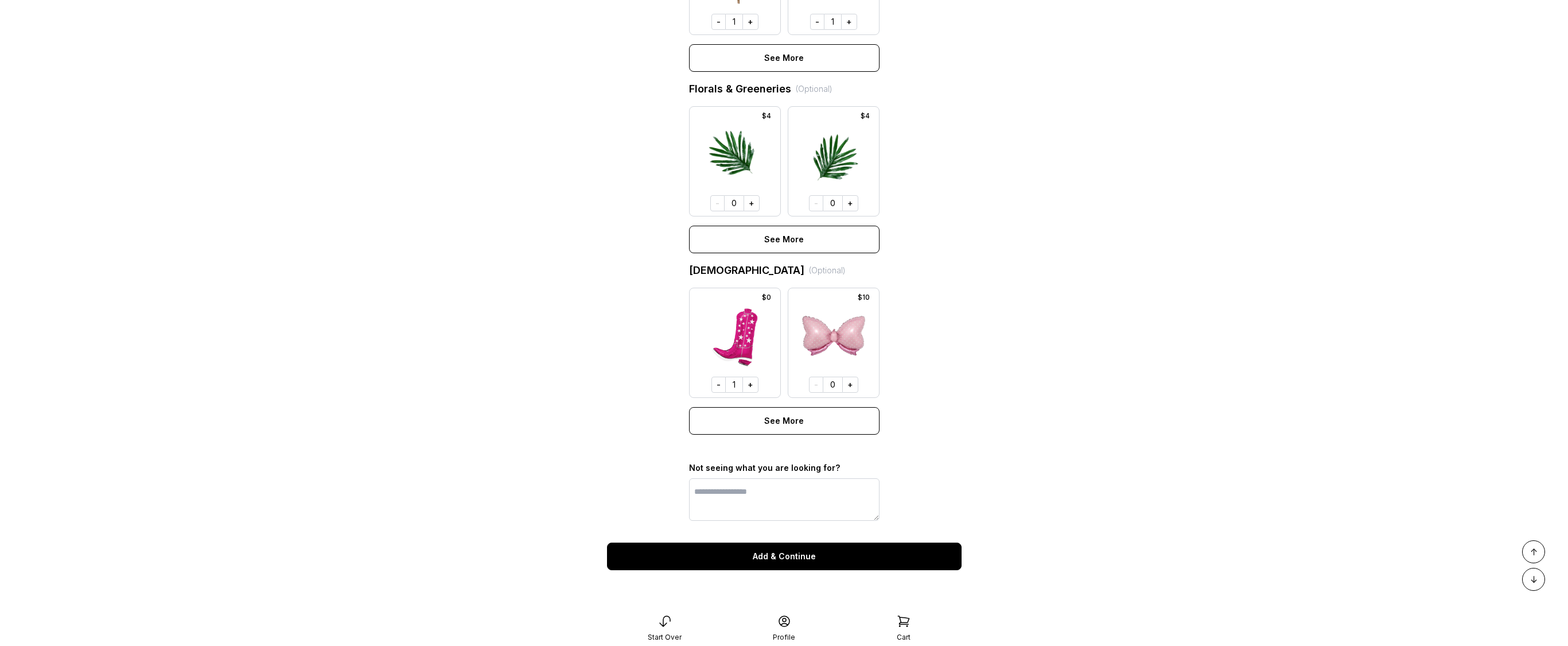
scroll to position [739, 0]
